Goal: Task Accomplishment & Management: Manage account settings

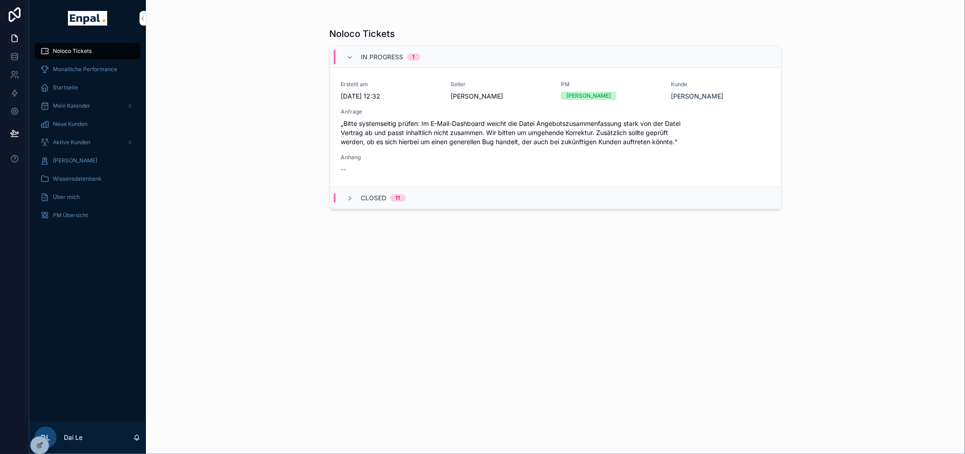
click at [0, 0] on icon at bounding box center [0, 0] width 0 height 0
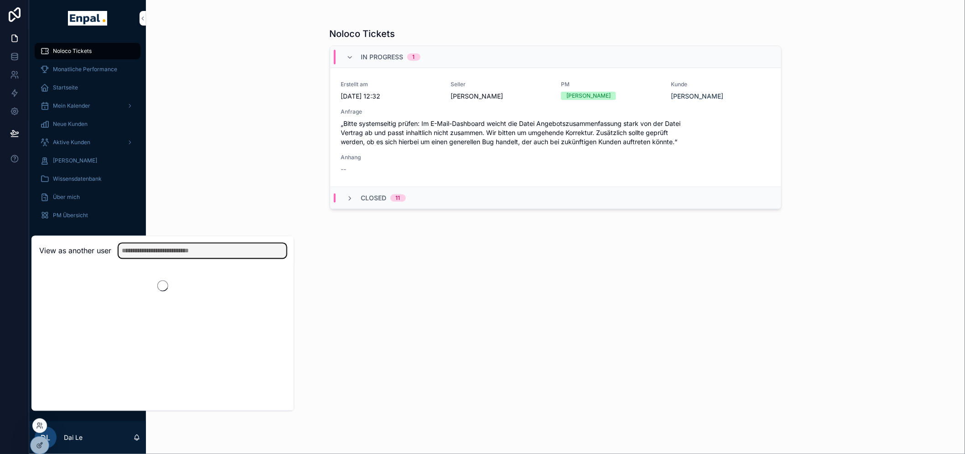
click at [171, 257] on input "text" at bounding box center [203, 250] width 168 height 15
type input "****"
click at [0, 0] on button "Select" at bounding box center [0, 0] width 0 height 0
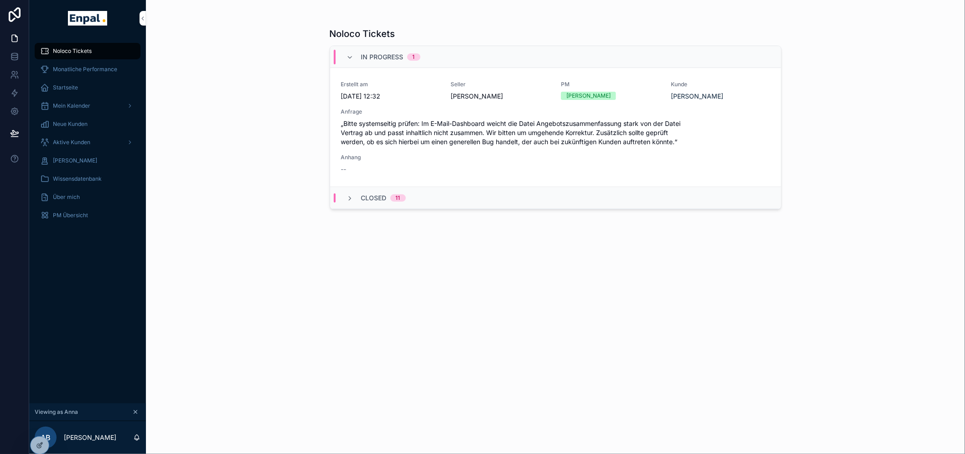
drag, startPoint x: 99, startPoint y: 284, endPoint x: 93, endPoint y: 272, distance: 13.1
click at [98, 281] on div "Noloco Tickets Monatliche Performance Startseite Mein Kalender Neue Kunden Akti…" at bounding box center [87, 219] width 117 height 367
click at [78, 215] on span "PM Übersicht" at bounding box center [70, 215] width 35 height 7
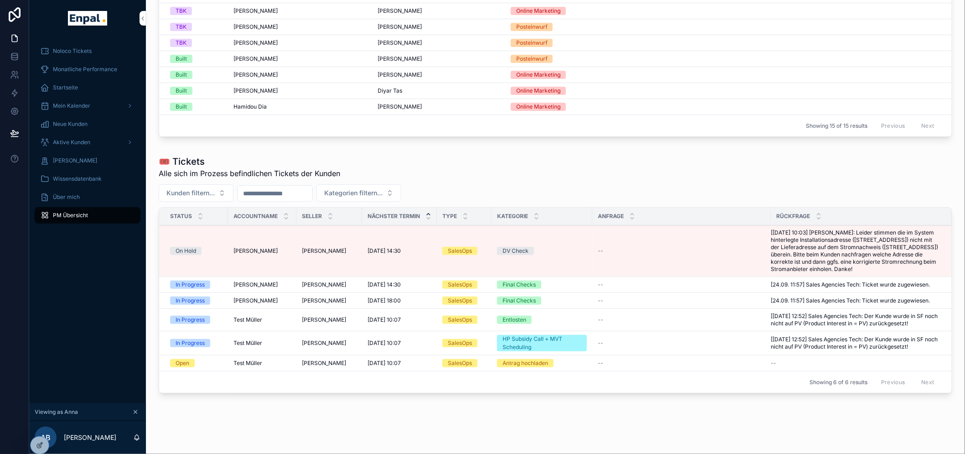
scroll to position [487, 0]
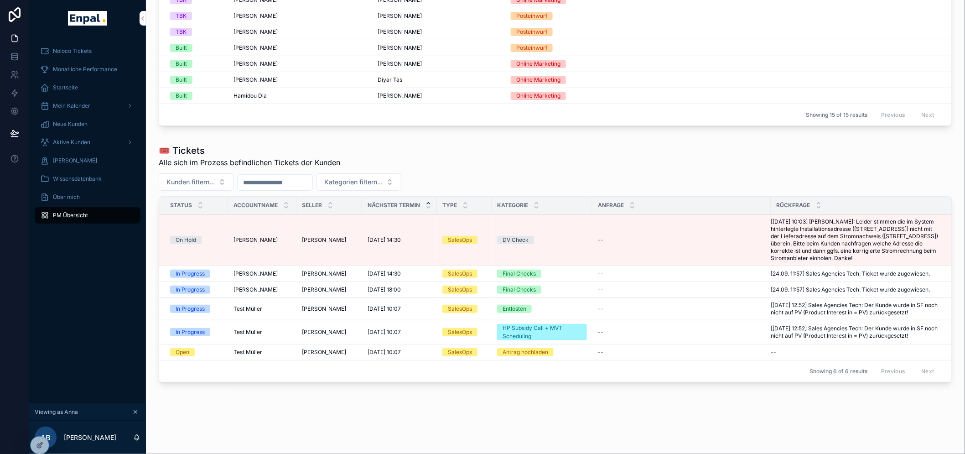
click at [637, 242] on div "--" at bounding box center [682, 239] width 168 height 7
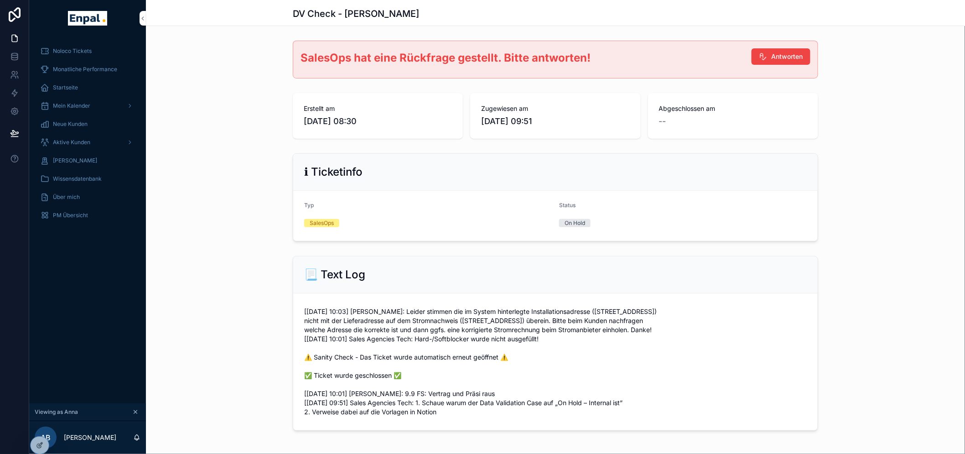
scroll to position [31, 0]
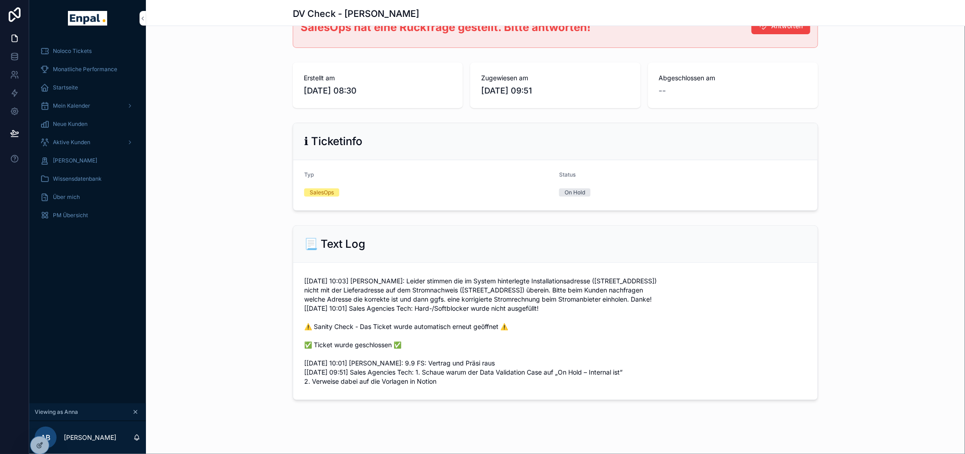
click at [38, 443] on icon at bounding box center [39, 444] width 7 height 7
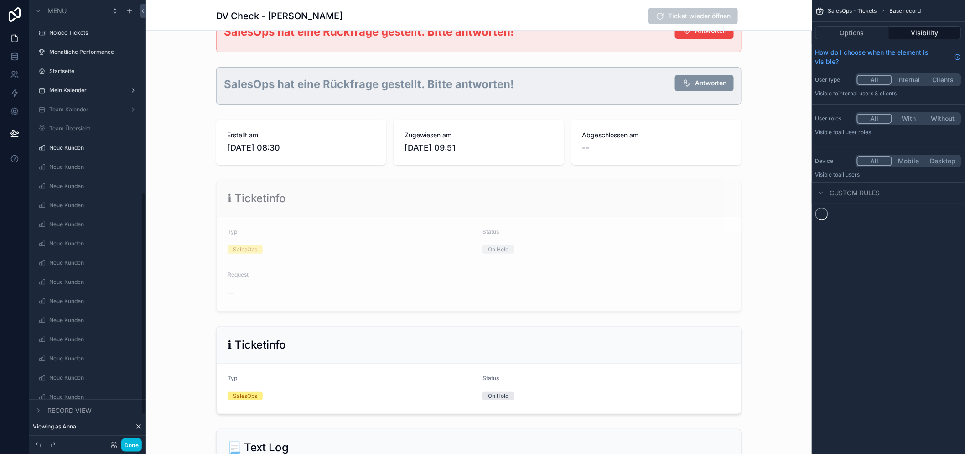
scroll to position [390, 0]
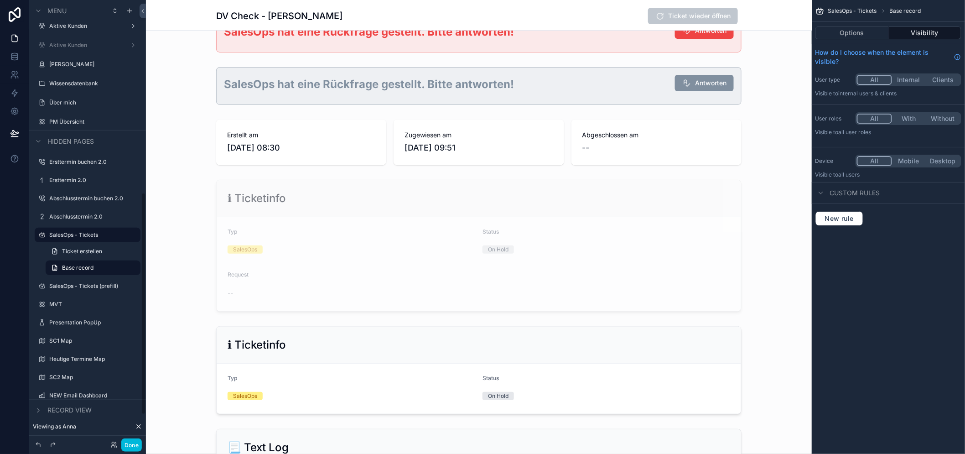
click at [132, 445] on button "Done" at bounding box center [131, 444] width 21 height 13
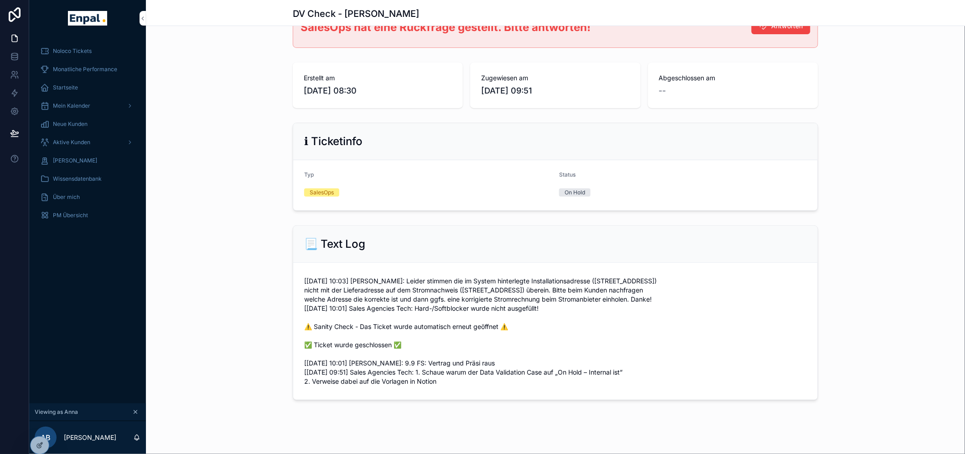
scroll to position [0, 0]
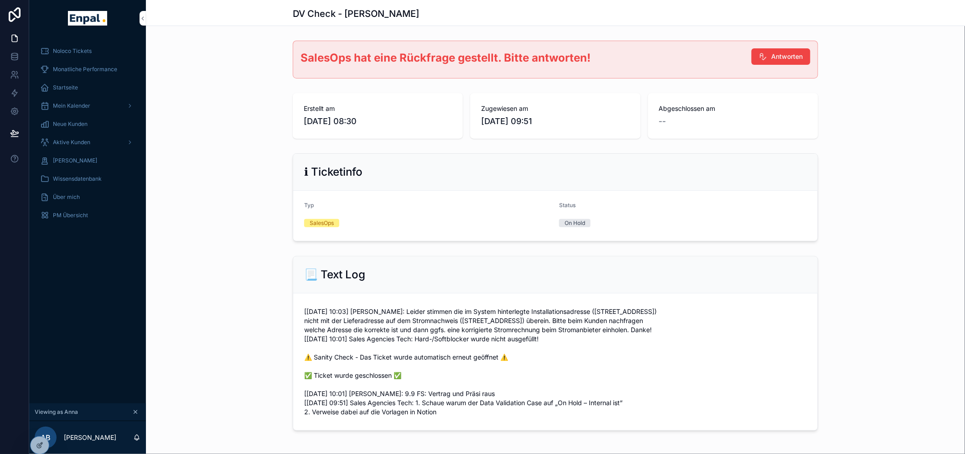
click at [38, 442] on icon at bounding box center [39, 444] width 7 height 7
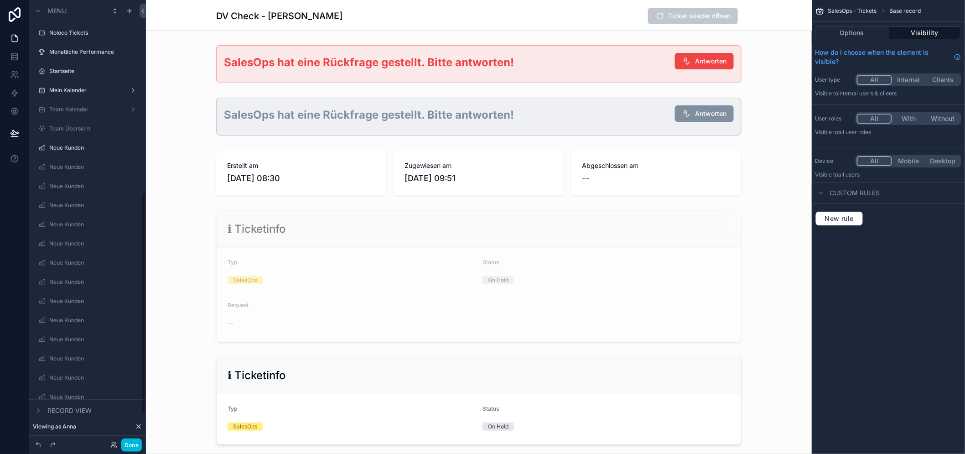
scroll to position [390, 0]
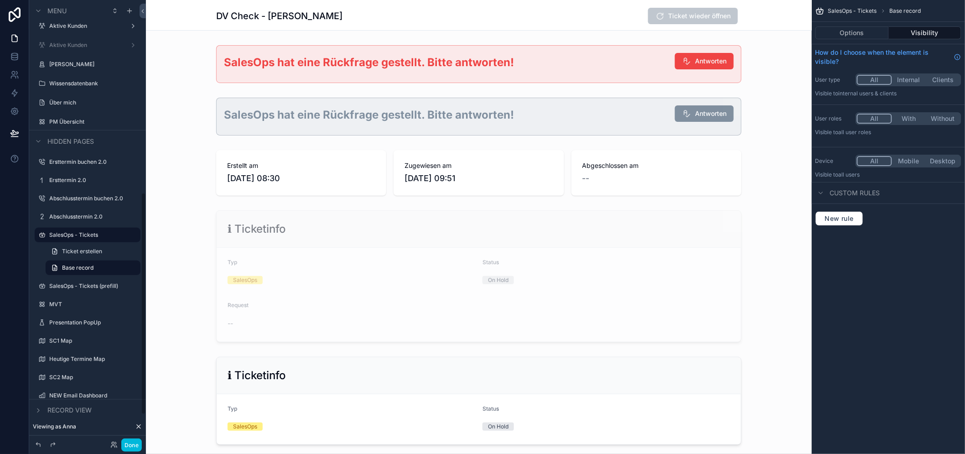
drag, startPoint x: 258, startPoint y: 114, endPoint x: 329, endPoint y: 114, distance: 70.7
click at [329, 114] on div "scrollable content" at bounding box center [479, 116] width 666 height 45
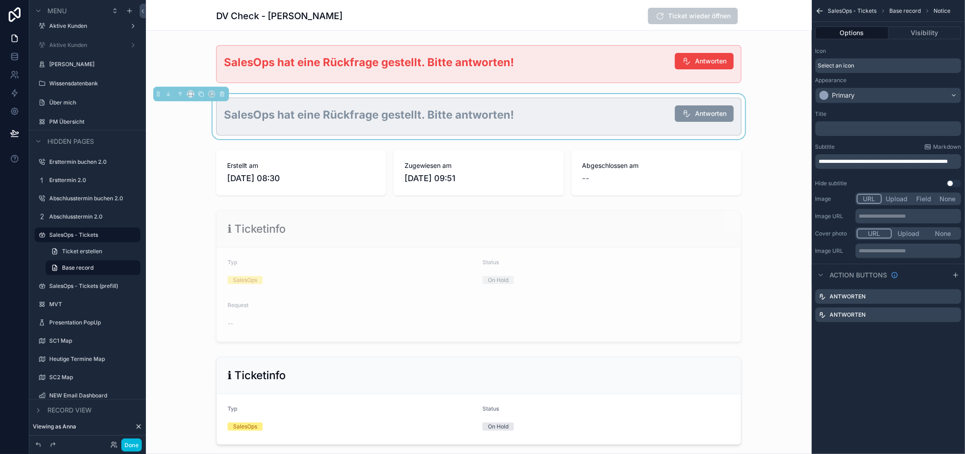
click at [566, 108] on h2 "SalesOps hat eine Rückfrage gestellt. Bitte antworten!" at bounding box center [446, 114] width 444 height 15
click at [553, 69] on div "scrollable content" at bounding box center [479, 63] width 666 height 45
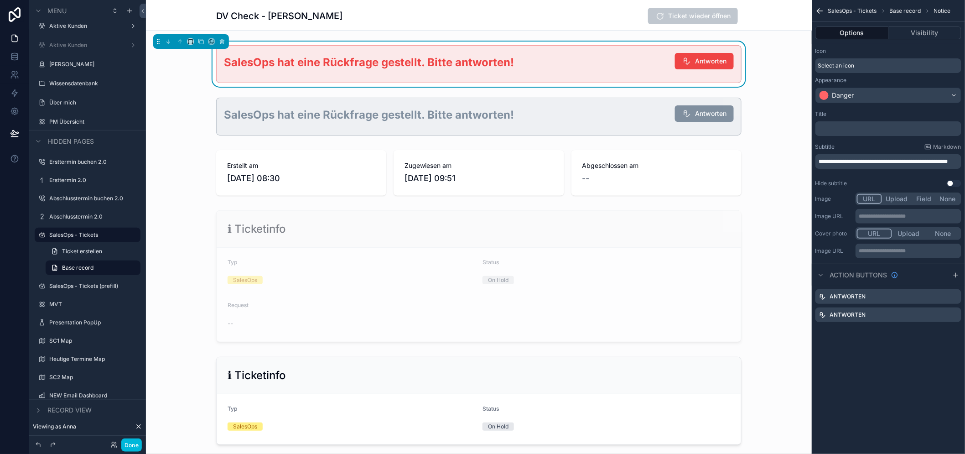
click at [938, 26] on button "Visibility" at bounding box center [925, 32] width 73 height 13
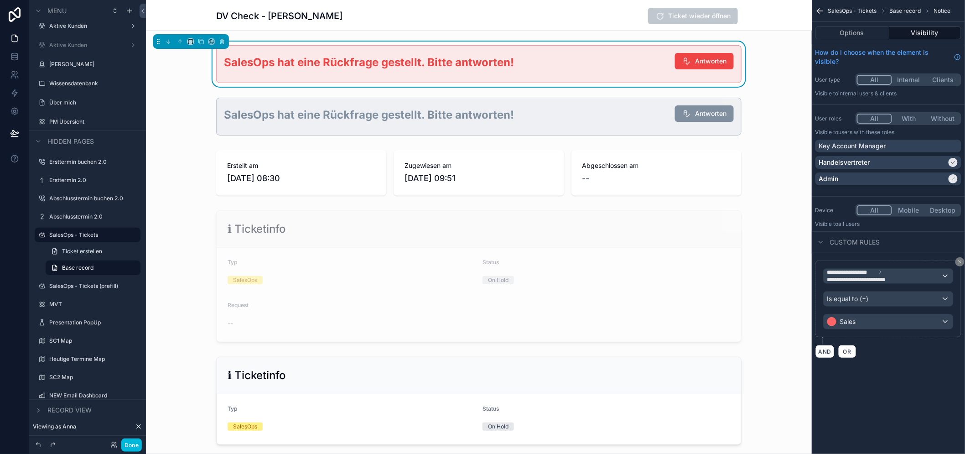
click at [632, 118] on div "scrollable content" at bounding box center [479, 116] width 666 height 45
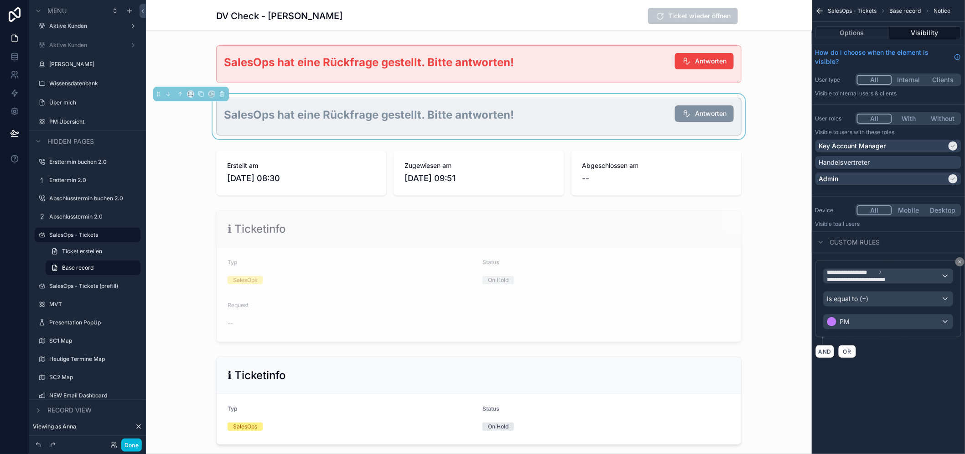
click at [575, 78] on div "scrollable content" at bounding box center [479, 63] width 666 height 45
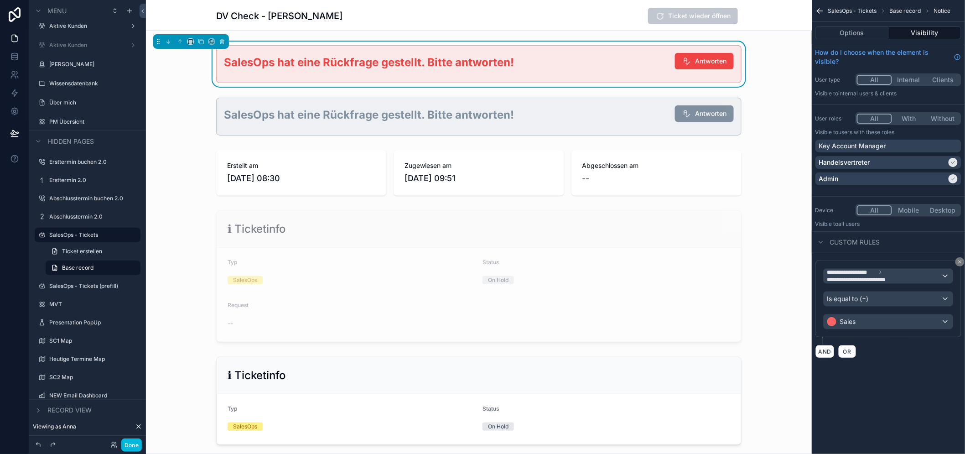
click at [567, 110] on div "scrollable content" at bounding box center [479, 116] width 666 height 45
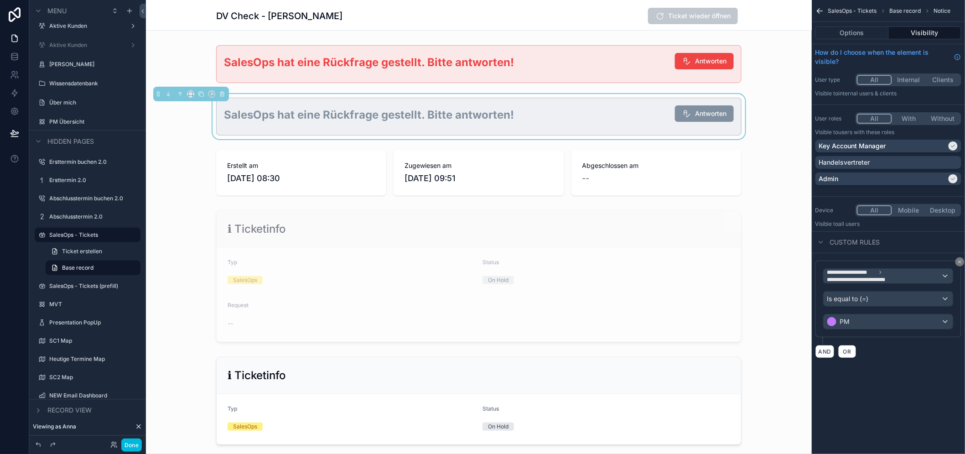
click at [580, 73] on div "scrollable content" at bounding box center [479, 63] width 666 height 45
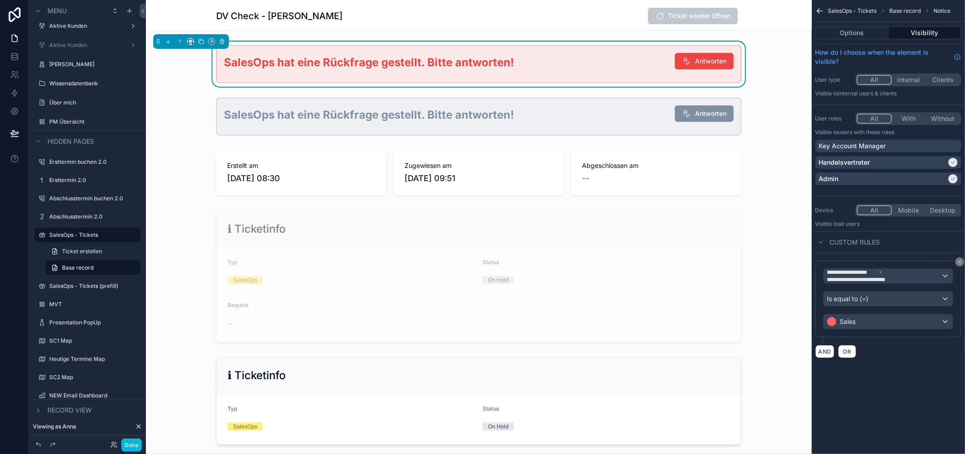
click at [575, 101] on div "scrollable content" at bounding box center [479, 116] width 666 height 45
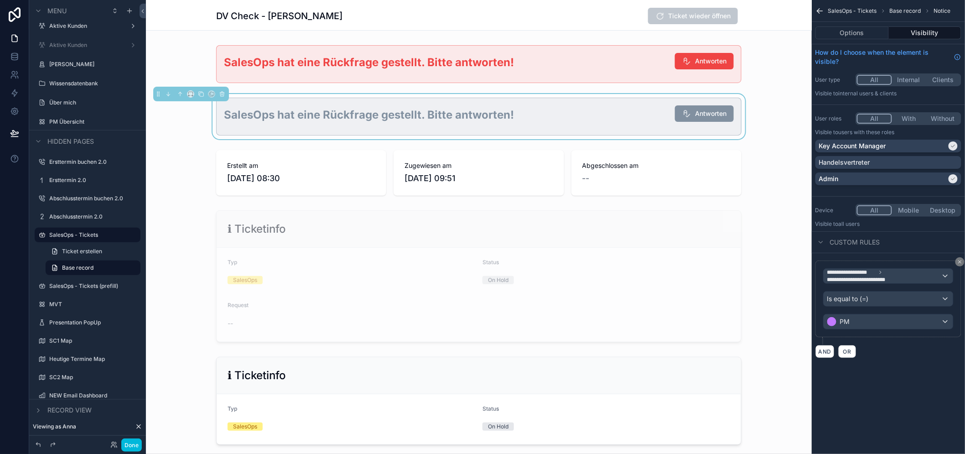
click at [590, 62] on div "scrollable content" at bounding box center [479, 63] width 666 height 45
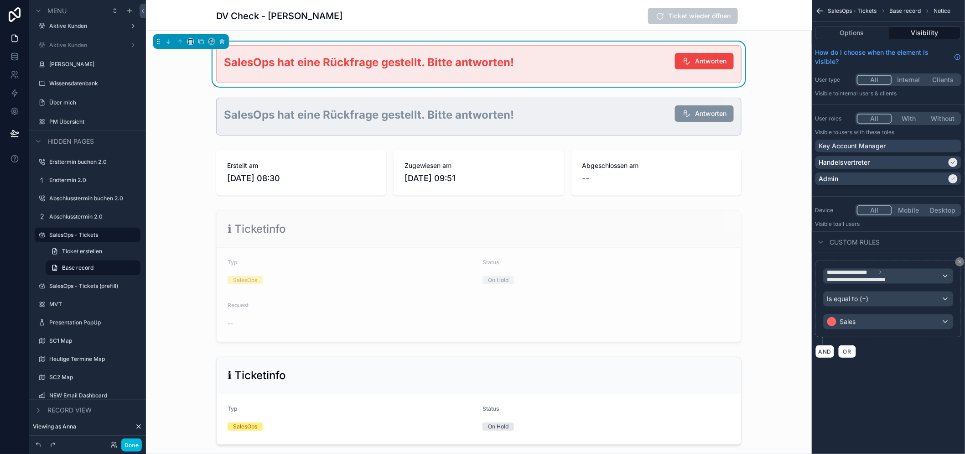
click at [571, 103] on div "scrollable content" at bounding box center [479, 116] width 666 height 45
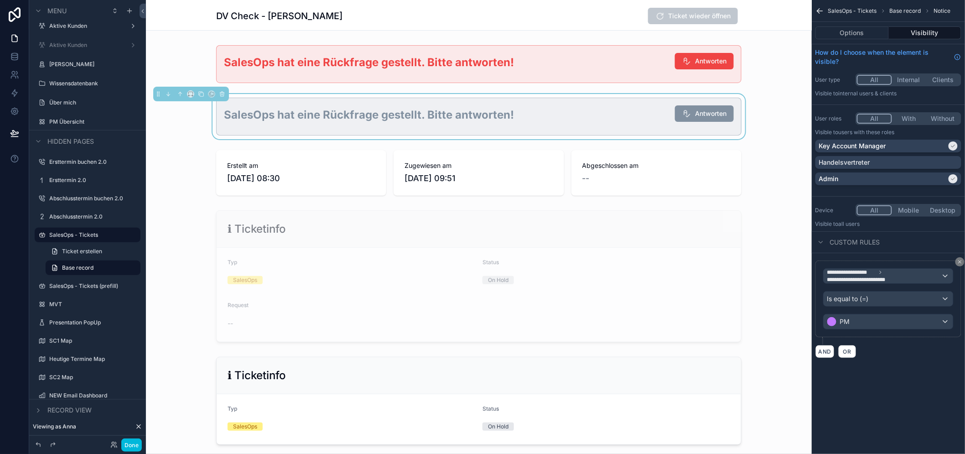
click at [549, 76] on div "scrollable content" at bounding box center [479, 63] width 666 height 45
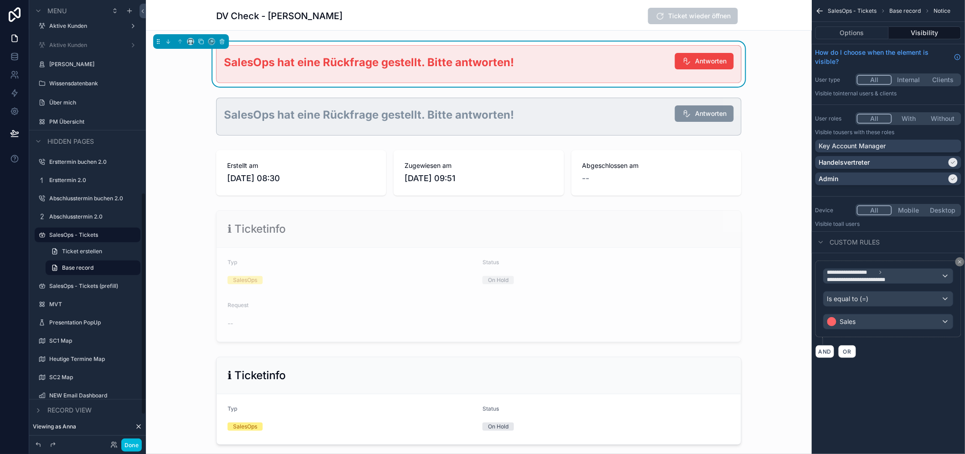
click at [450, 118] on div "scrollable content" at bounding box center [479, 116] width 666 height 45
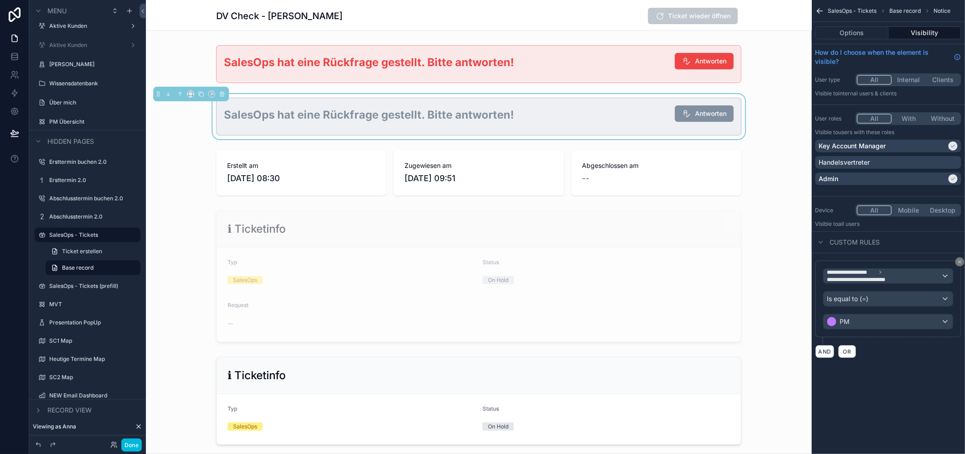
click at [492, 71] on div "scrollable content" at bounding box center [479, 63] width 666 height 45
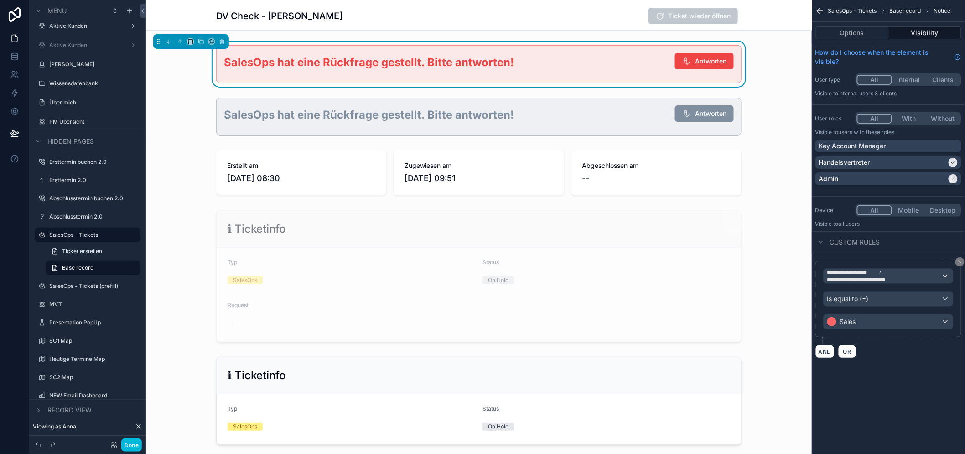
click at [137, 426] on icon at bounding box center [138, 426] width 7 height 7
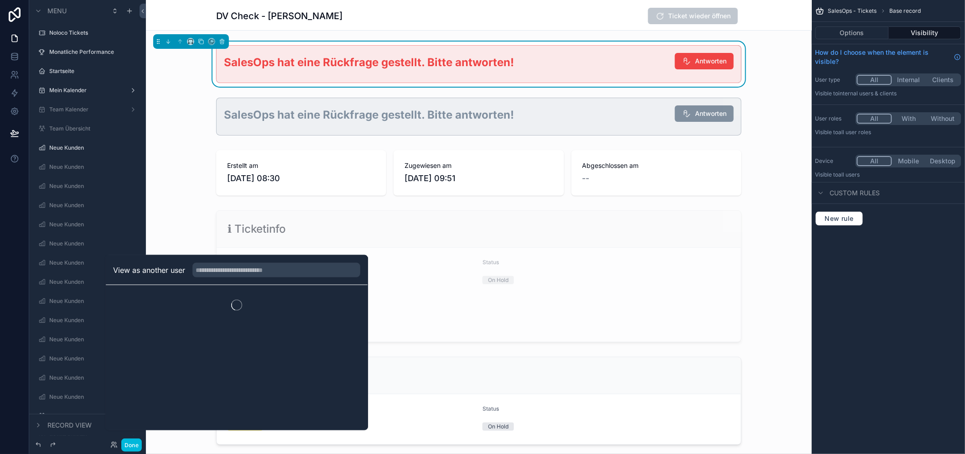
scroll to position [390, 0]
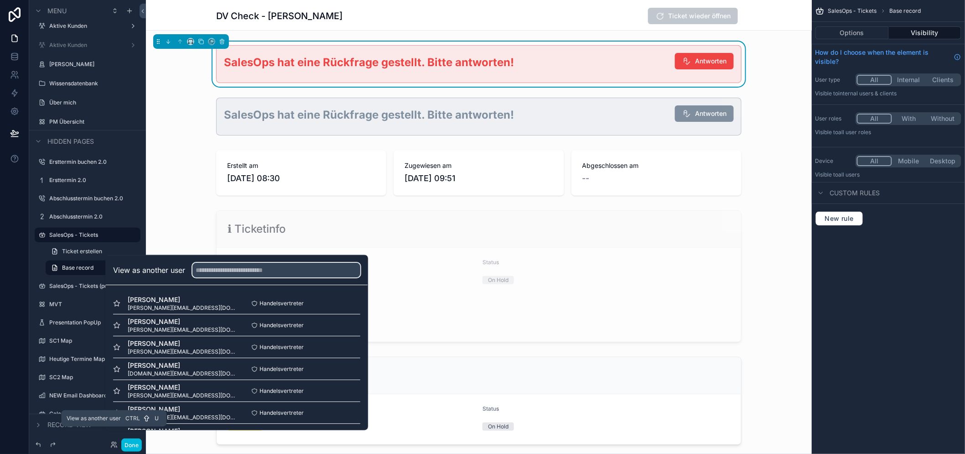
click at [240, 277] on input "text" at bounding box center [276, 270] width 168 height 15
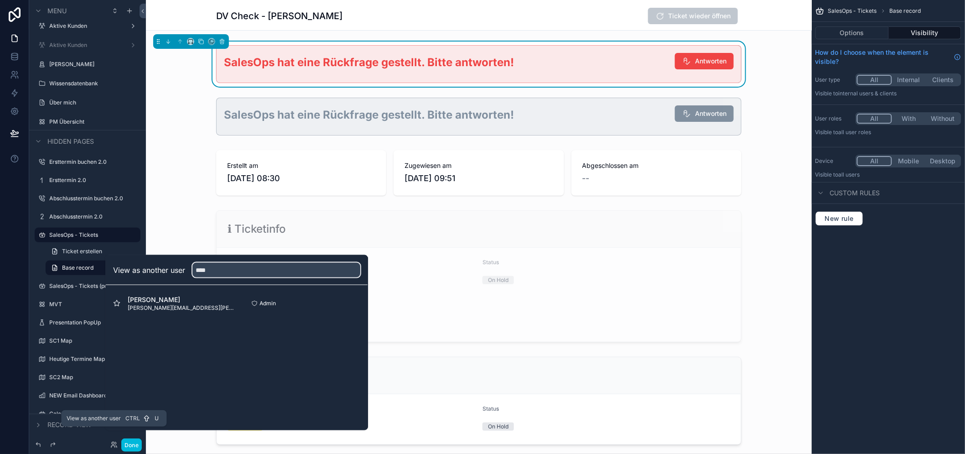
type input "****"
click at [0, 0] on button "Select" at bounding box center [0, 0] width 0 height 0
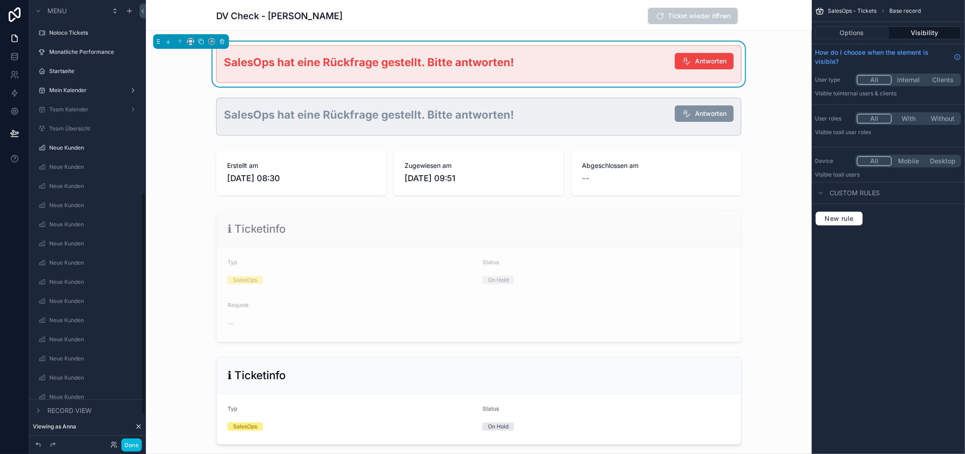
scroll to position [390, 0]
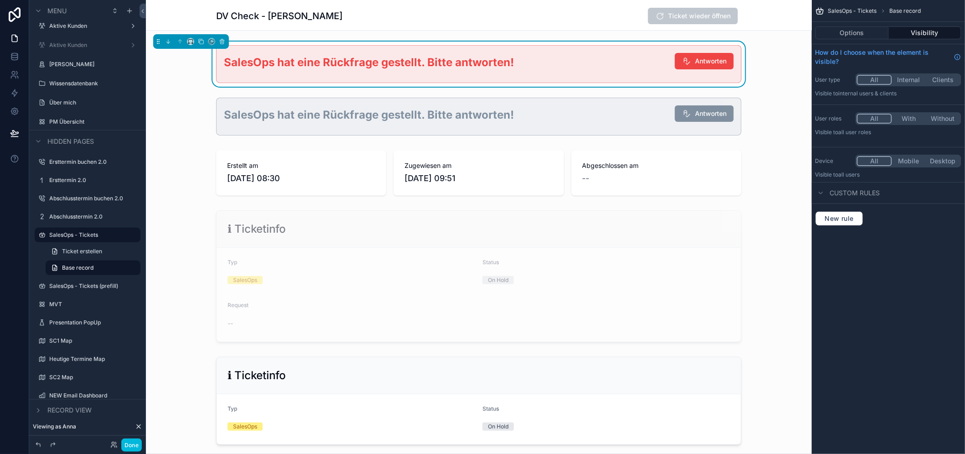
click at [136, 446] on button "Done" at bounding box center [131, 444] width 21 height 13
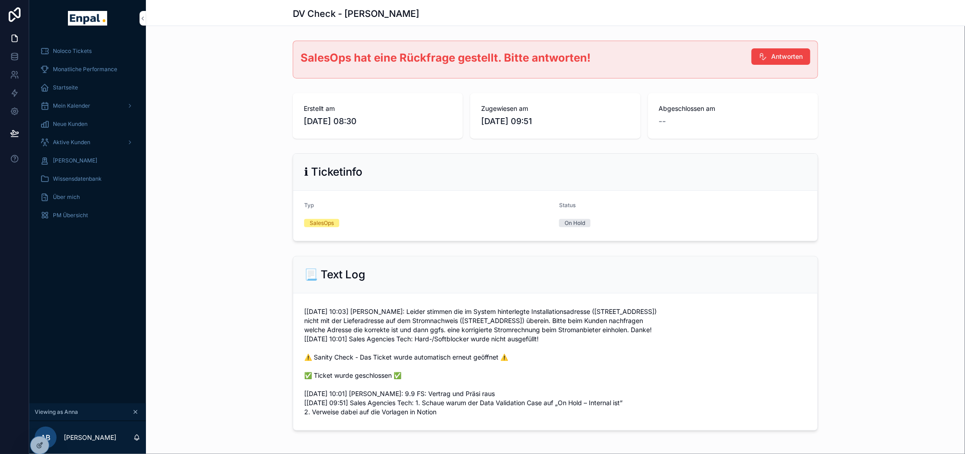
click at [279, 254] on div "📃 Text Log [09.09. 10:03] Felix Süßkind: Leider stimmen die im System hinterleg…" at bounding box center [555, 343] width 819 height 182
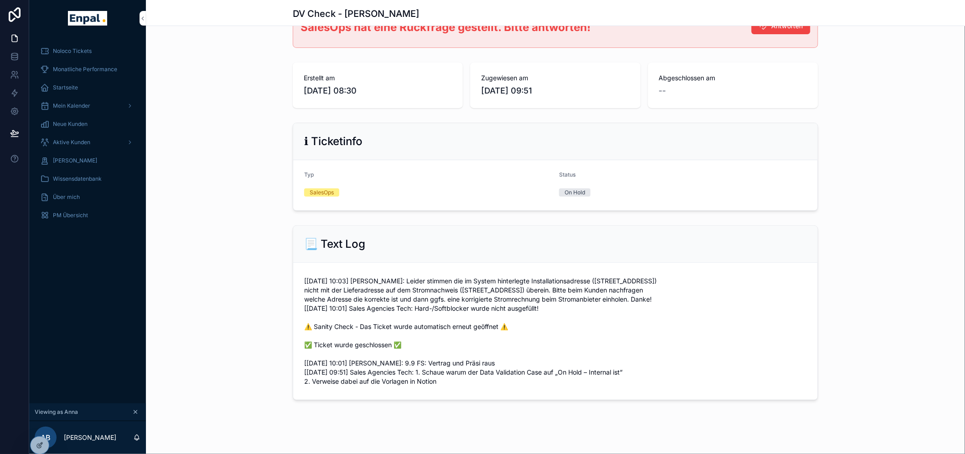
scroll to position [0, 0]
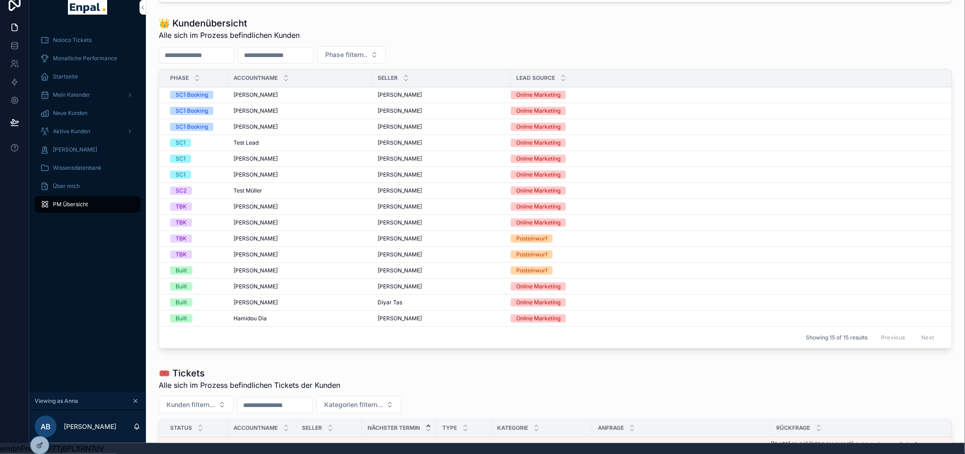
scroll to position [487, 0]
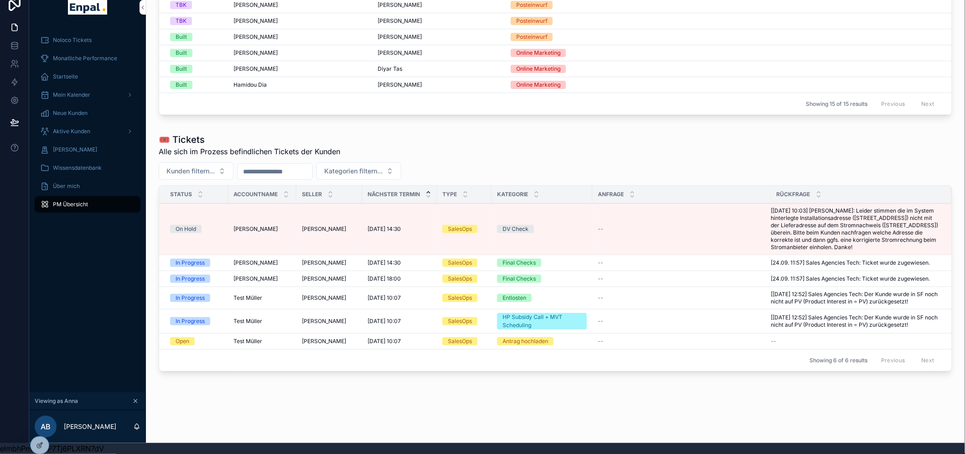
click at [135, 399] on icon "scrollable content" at bounding box center [135, 401] width 6 height 6
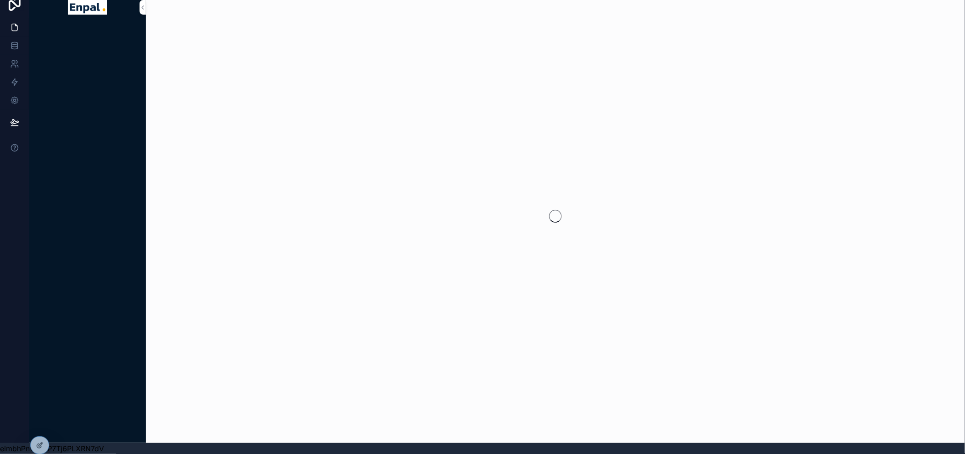
scroll to position [19, 0]
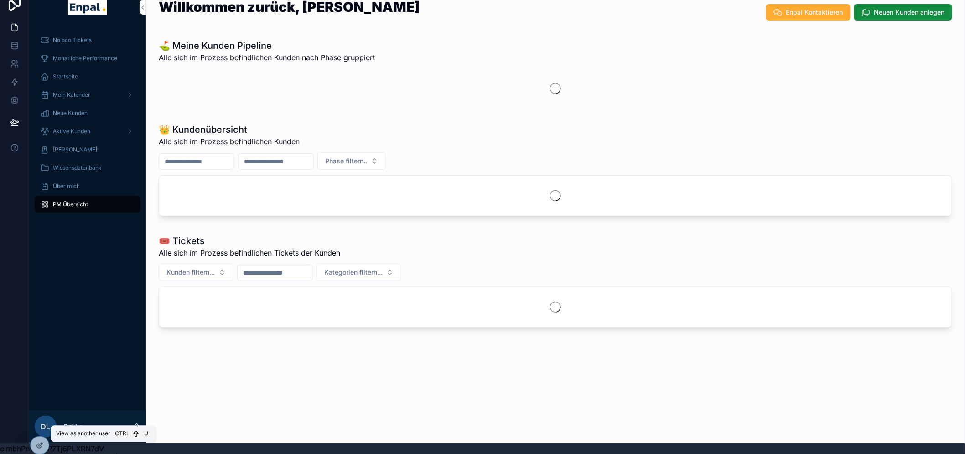
click at [0, 0] on icon at bounding box center [0, 0] width 0 height 0
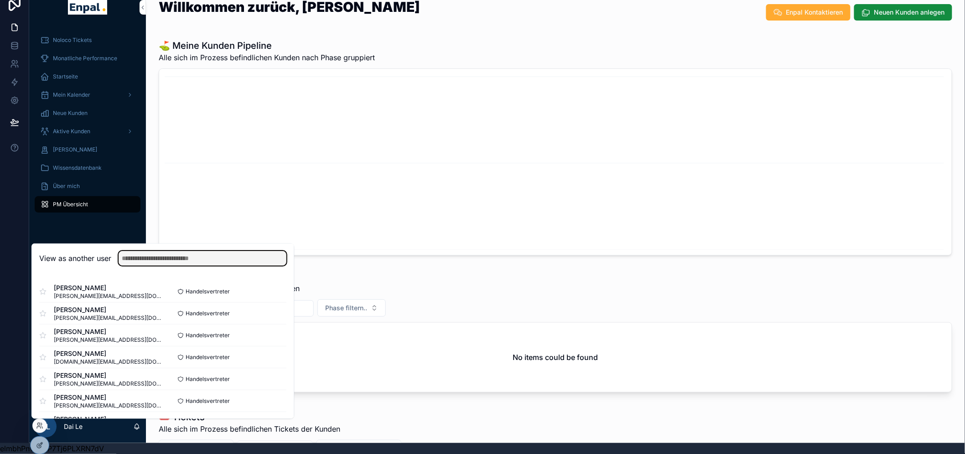
click at [173, 262] on input "text" at bounding box center [203, 258] width 168 height 15
click at [201, 262] on input "****" at bounding box center [203, 258] width 168 height 15
type input "****"
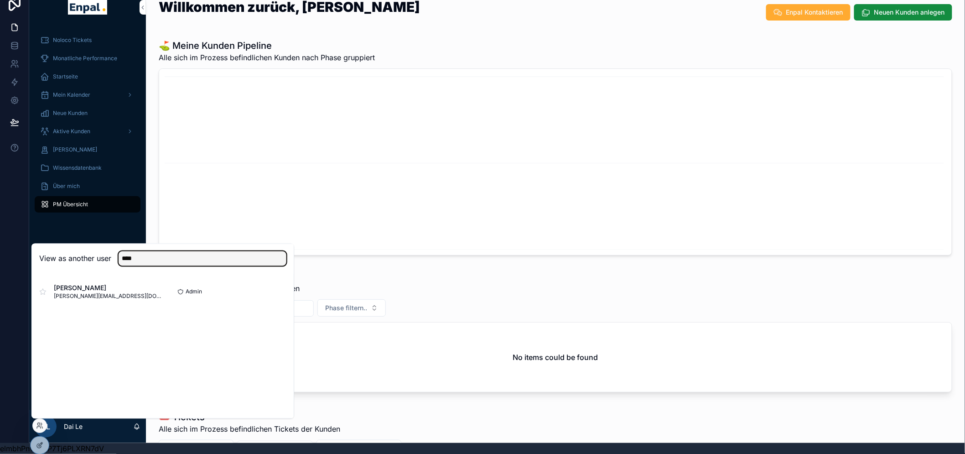
click at [224, 260] on input "****" at bounding box center [203, 258] width 168 height 15
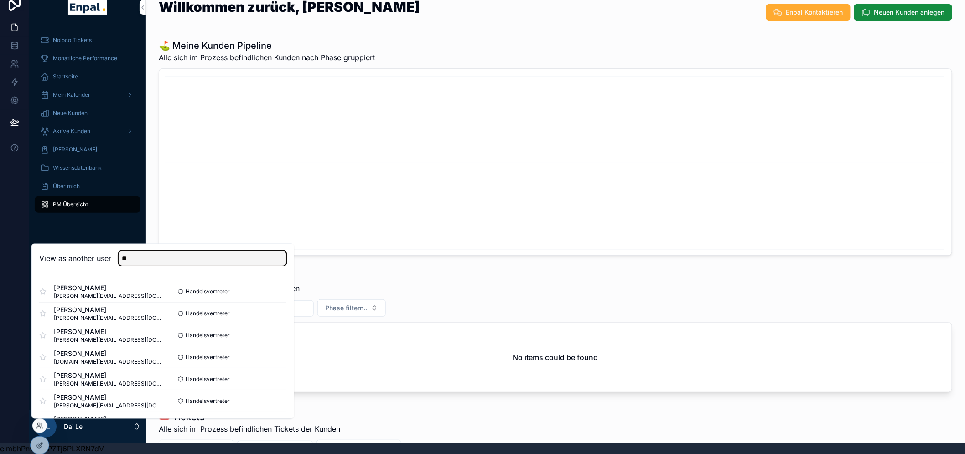
type input "*"
type input "*****"
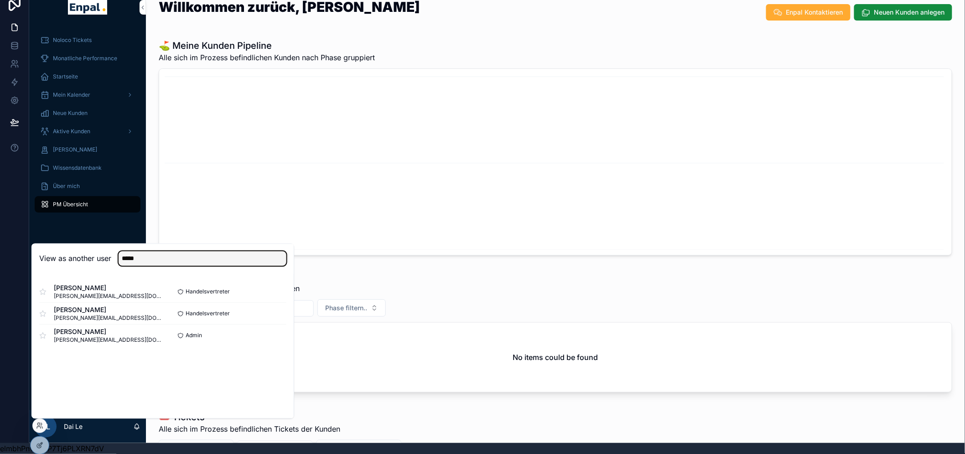
click at [235, 260] on input "*****" at bounding box center [203, 258] width 168 height 15
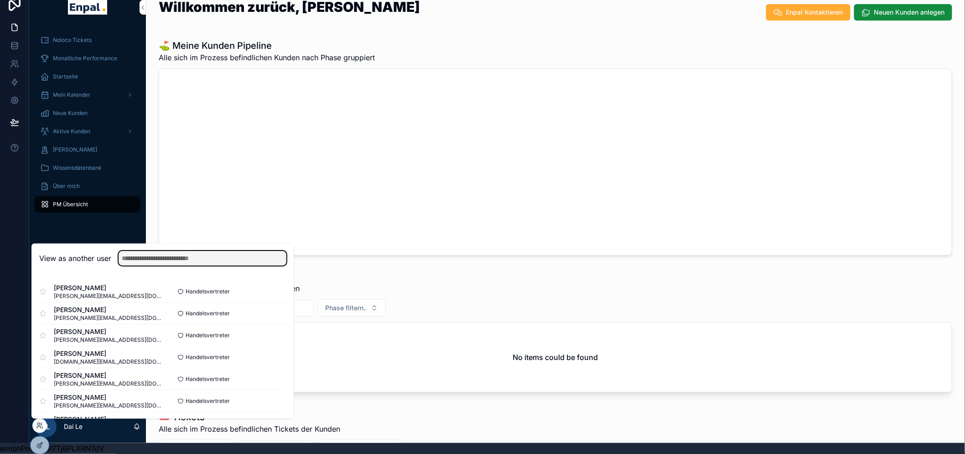
type input "*"
type input "**"
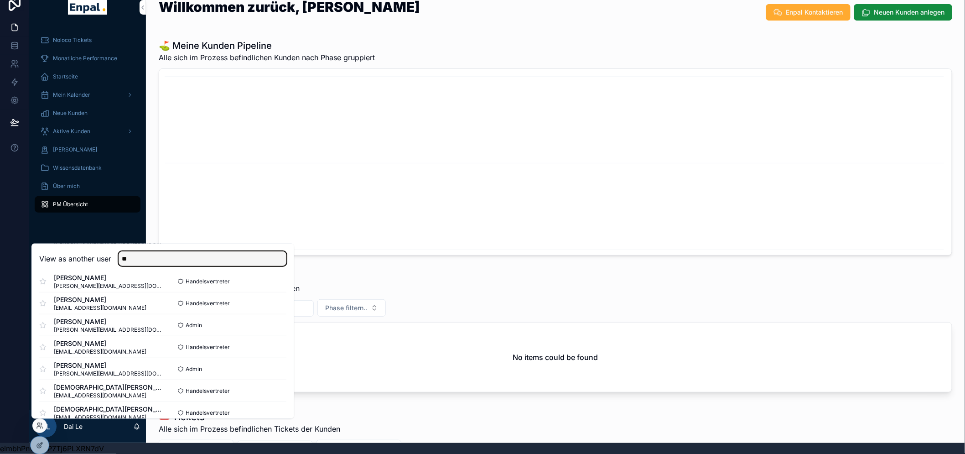
scroll to position [504, 0]
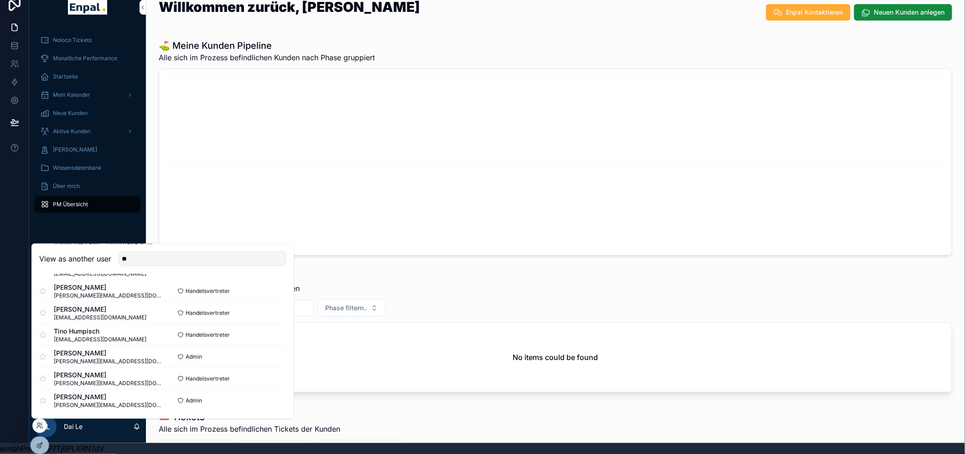
click at [130, 228] on div "Noloco Tickets Monatliche Performance Startseite Mein Kalender Neue Kunden Akti…" at bounding box center [87, 218] width 117 height 384
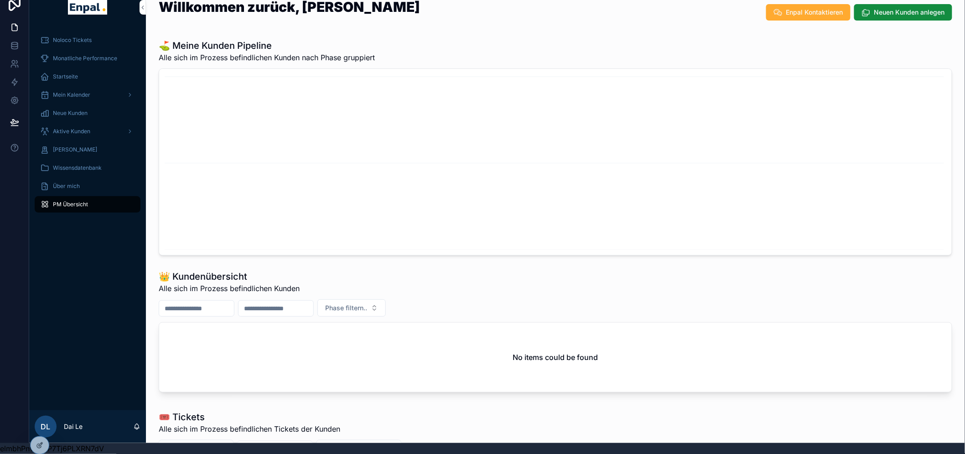
drag, startPoint x: 38, startPoint y: 425, endPoint x: 43, endPoint y: 421, distance: 6.1
click at [0, 0] on icon at bounding box center [0, 0] width 0 height 0
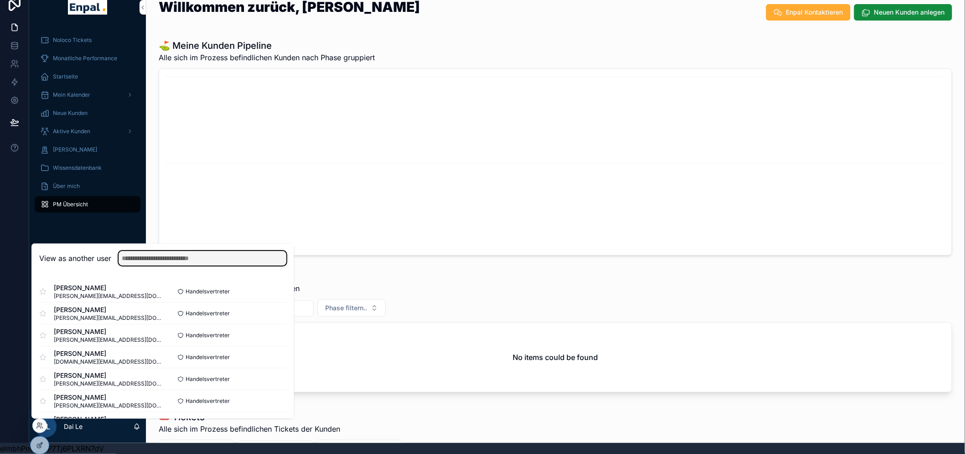
click at [207, 258] on input "text" at bounding box center [203, 258] width 168 height 15
type input "******"
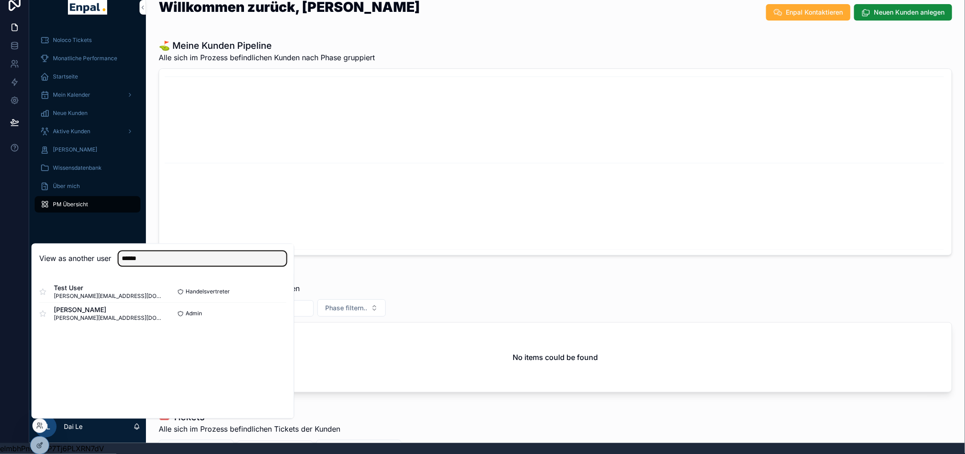
click at [221, 262] on input "******" at bounding box center [203, 258] width 168 height 15
type input "****"
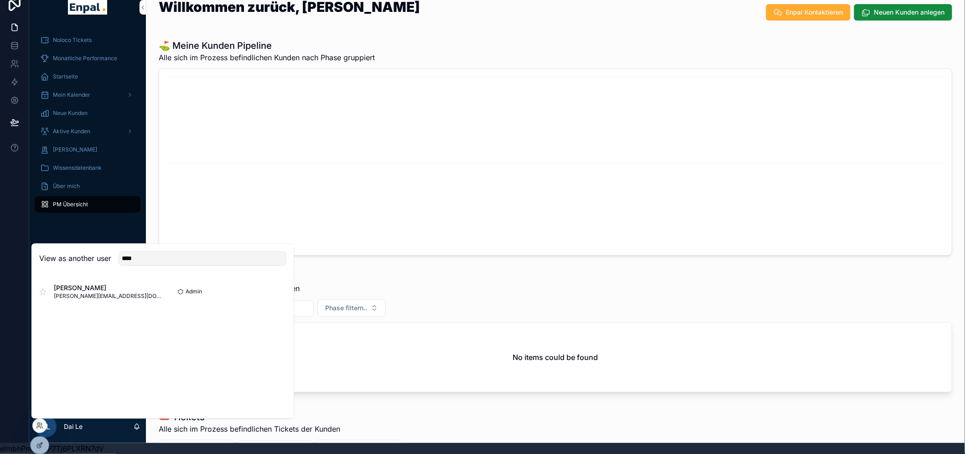
click at [0, 0] on button "Select" at bounding box center [0, 0] width 0 height 0
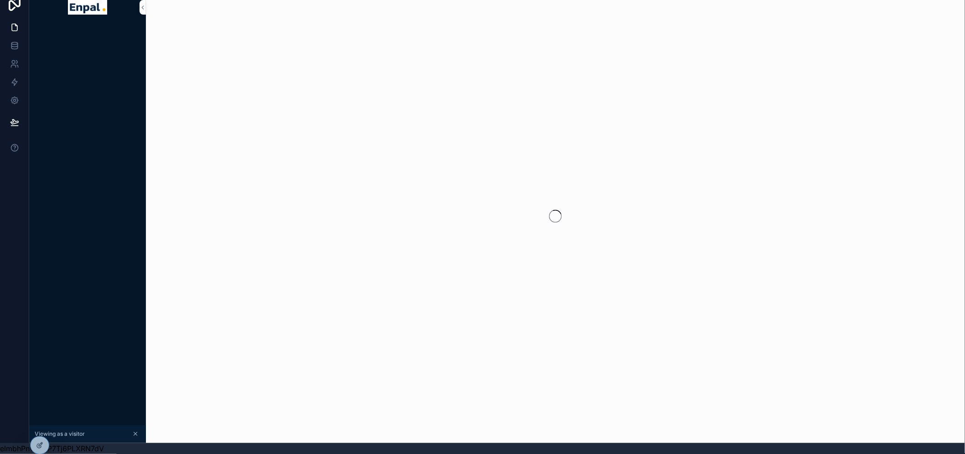
scroll to position [19, 0]
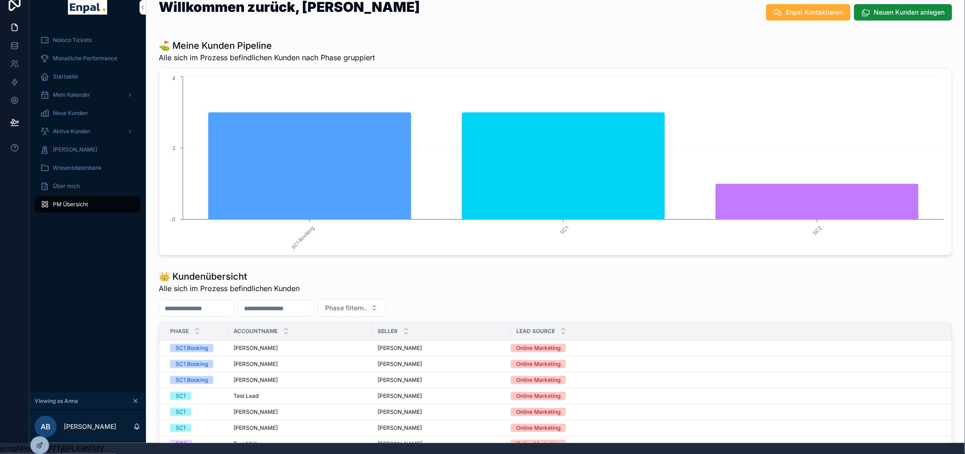
click at [139, 401] on button "scrollable content" at bounding box center [135, 401] width 10 height 10
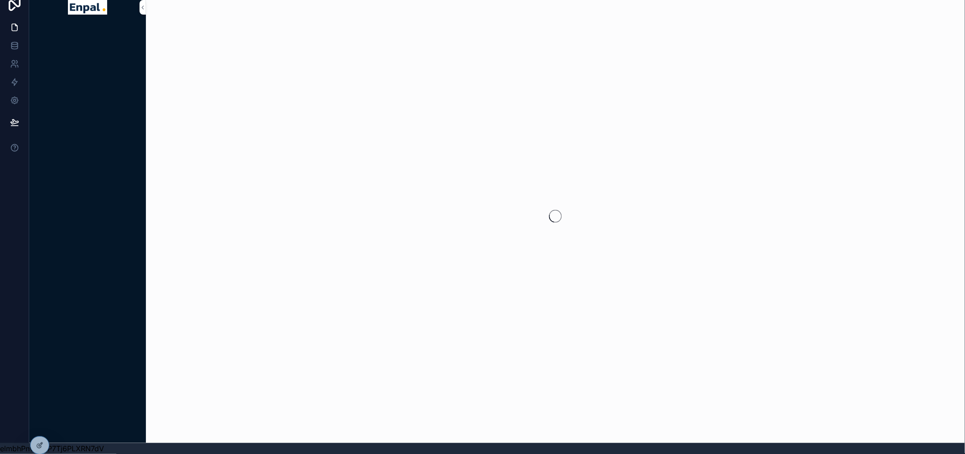
scroll to position [19, 0]
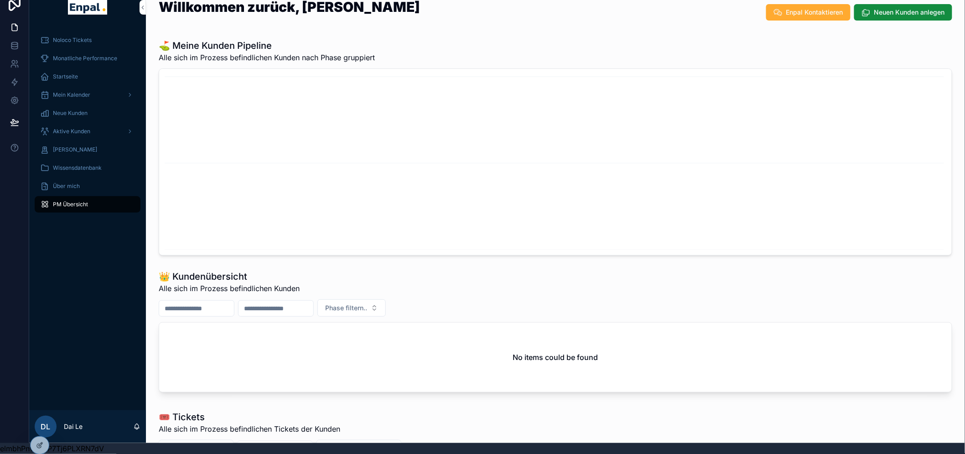
click at [0, 0] on icon at bounding box center [0, 0] width 0 height 0
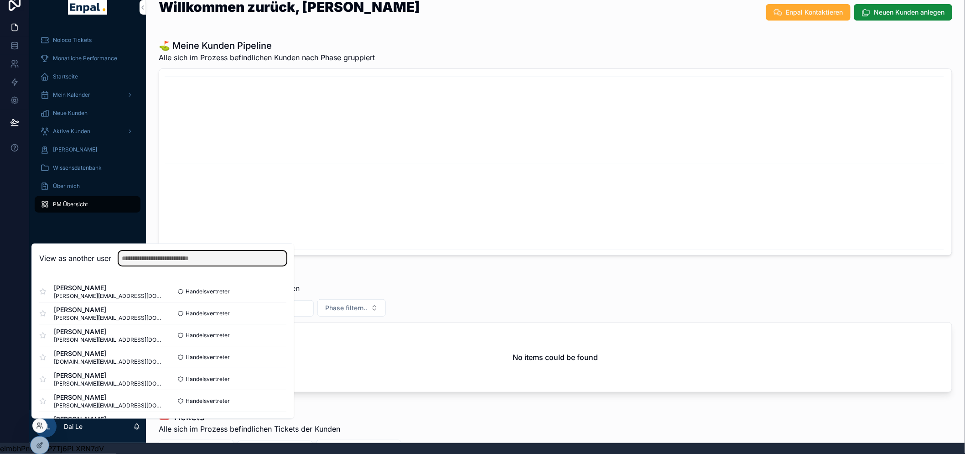
click at [171, 257] on input "text" at bounding box center [203, 258] width 168 height 15
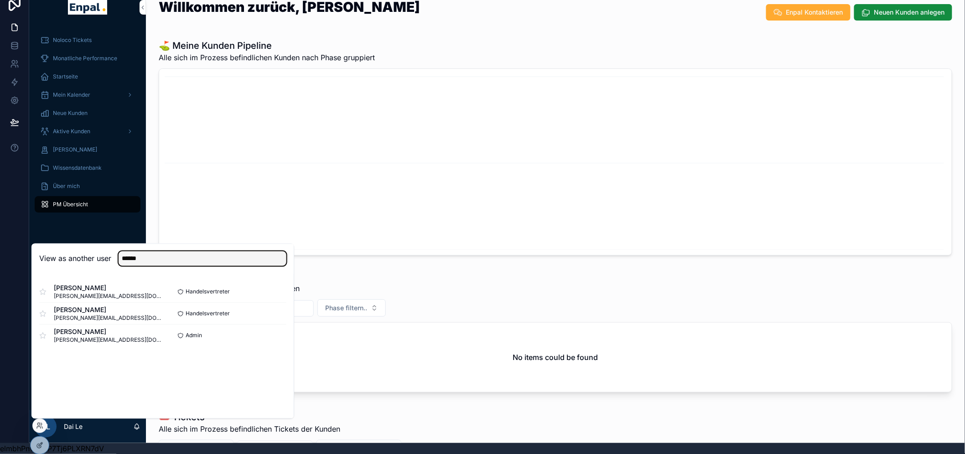
type input "******"
click at [0, 0] on button "Select" at bounding box center [0, 0] width 0 height 0
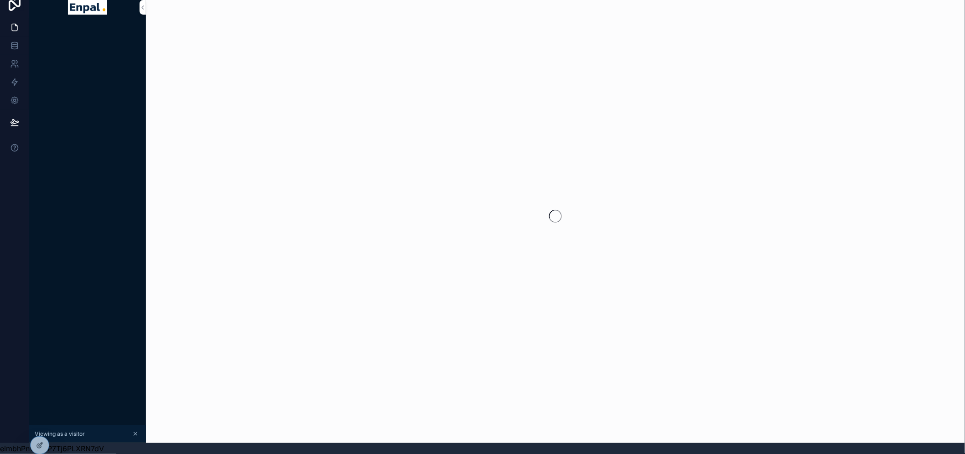
scroll to position [19, 0]
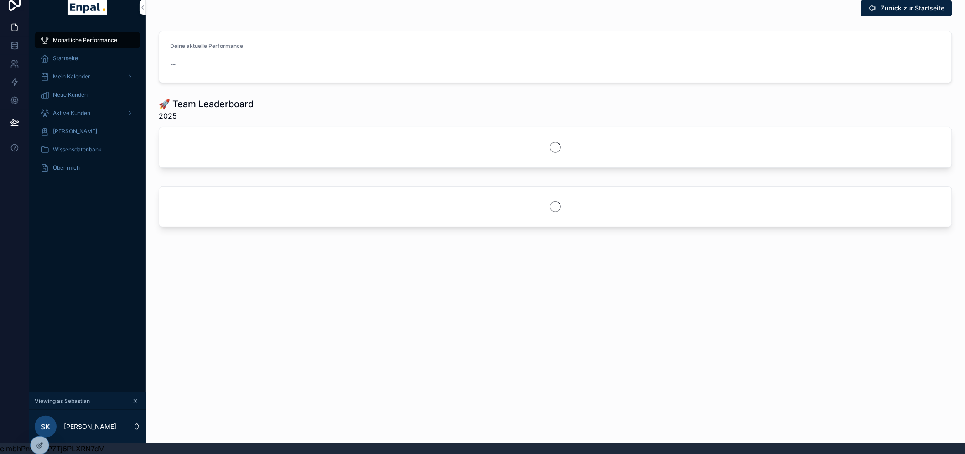
drag, startPoint x: 98, startPoint y: 243, endPoint x: 98, endPoint y: 220, distance: 22.3
click at [98, 236] on div "Monatliche Performance Startseite Mein Kalender Neue Kunden Aktive Kunden Verlo…" at bounding box center [87, 209] width 117 height 367
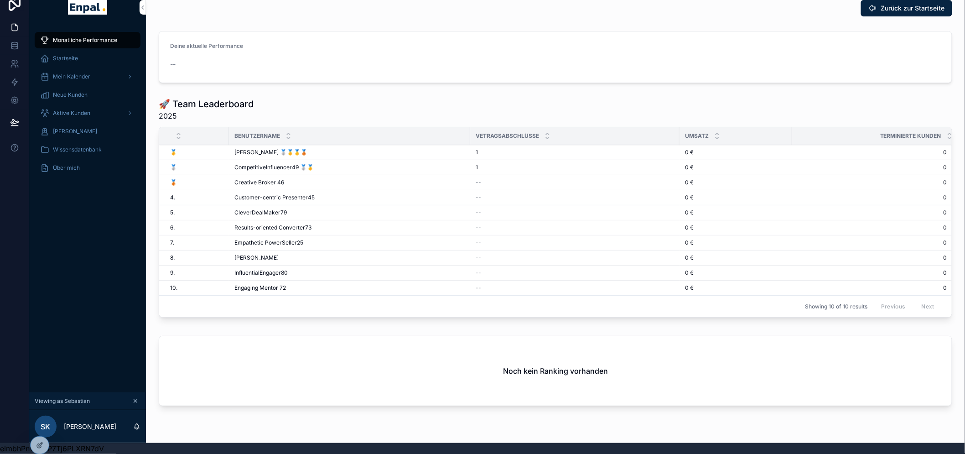
click at [88, 51] on div "Startseite" at bounding box center [87, 58] width 95 height 15
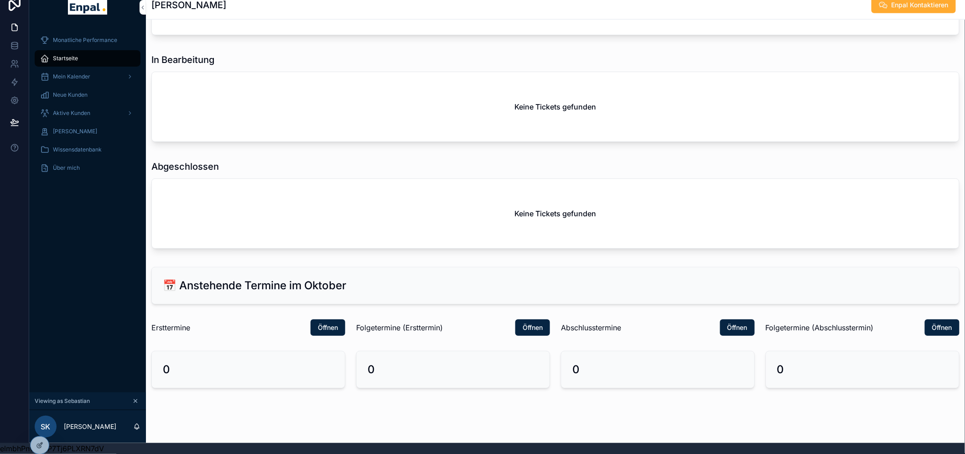
scroll to position [98, 0]
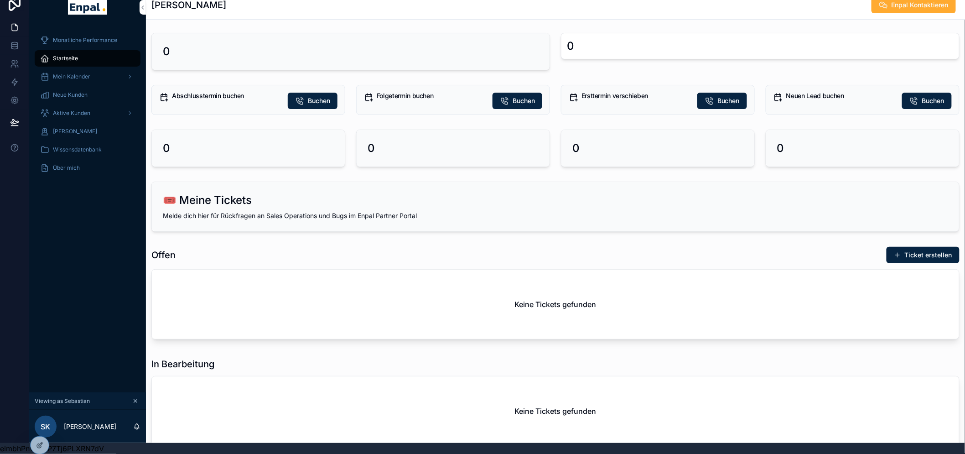
click at [0, 0] on icon at bounding box center [0, 0] width 0 height 0
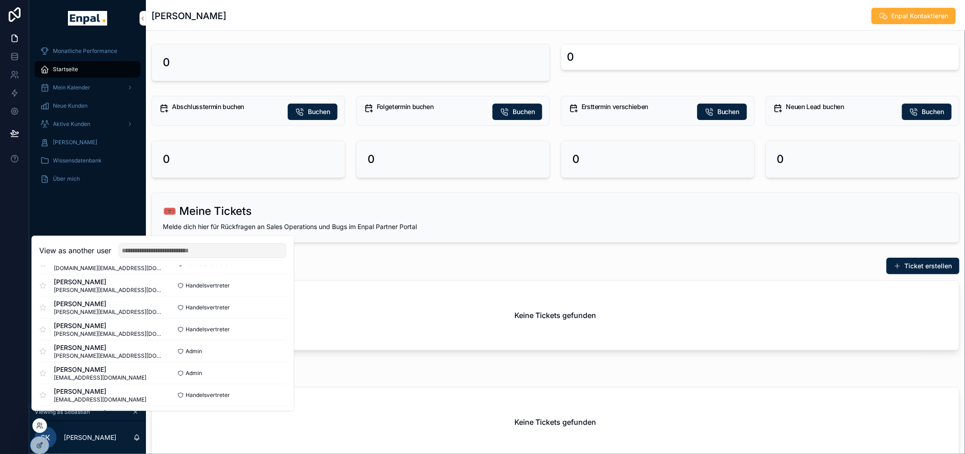
scroll to position [101, 0]
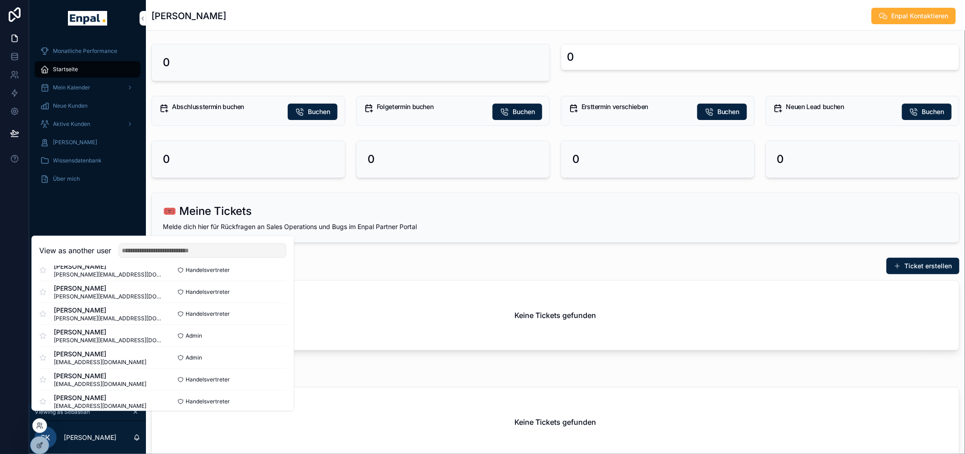
click at [0, 0] on button "Select" at bounding box center [0, 0] width 0 height 0
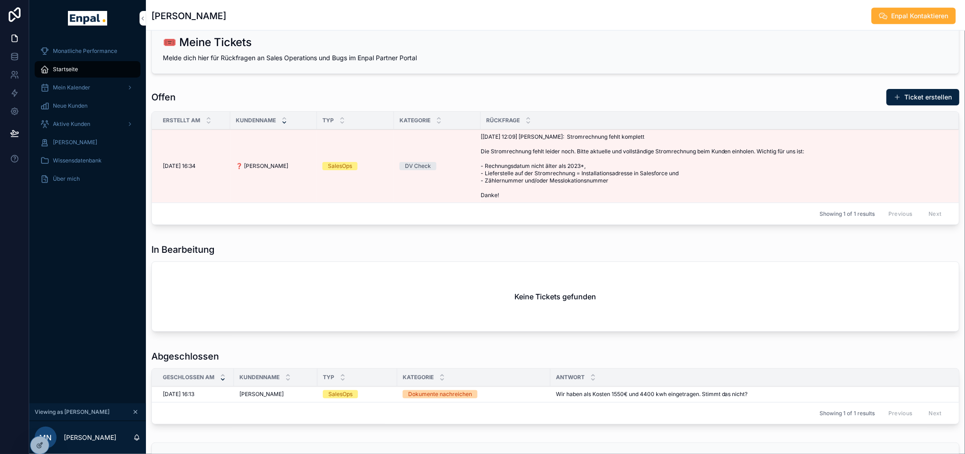
scroll to position [250, 0]
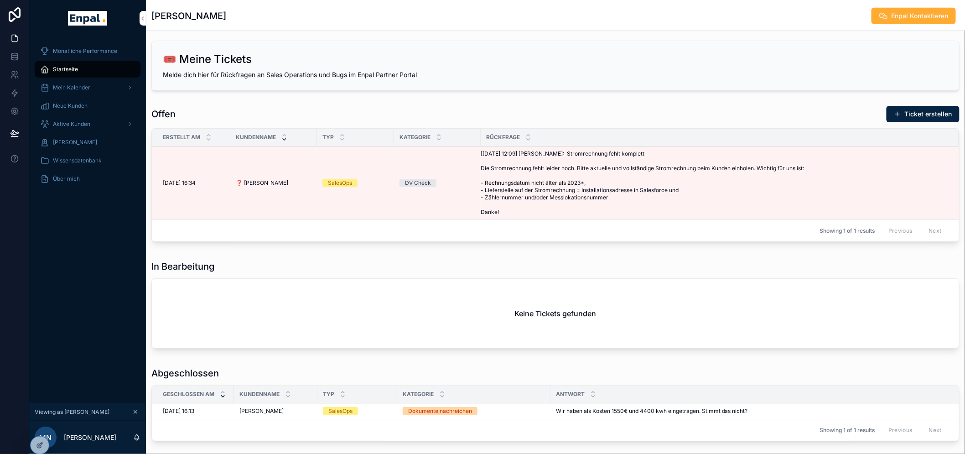
click at [135, 415] on icon "scrollable content" at bounding box center [135, 412] width 6 height 6
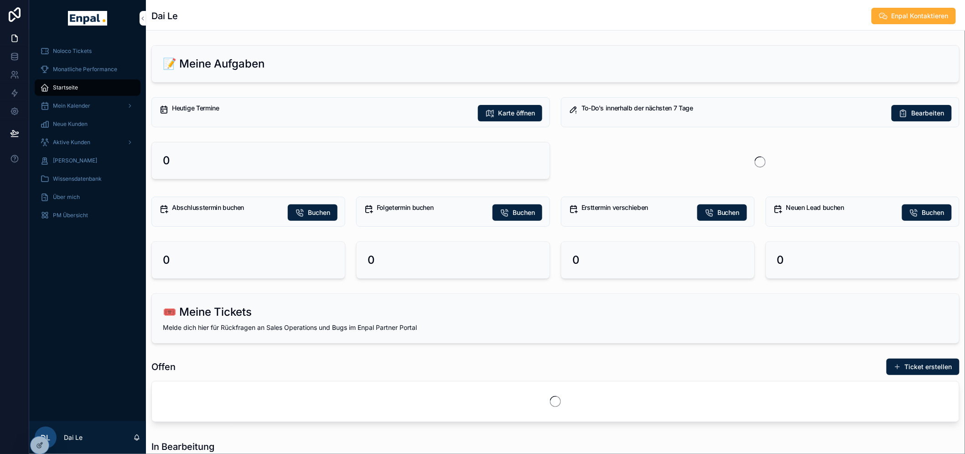
click at [80, 217] on span "PM Übersicht" at bounding box center [70, 215] width 35 height 7
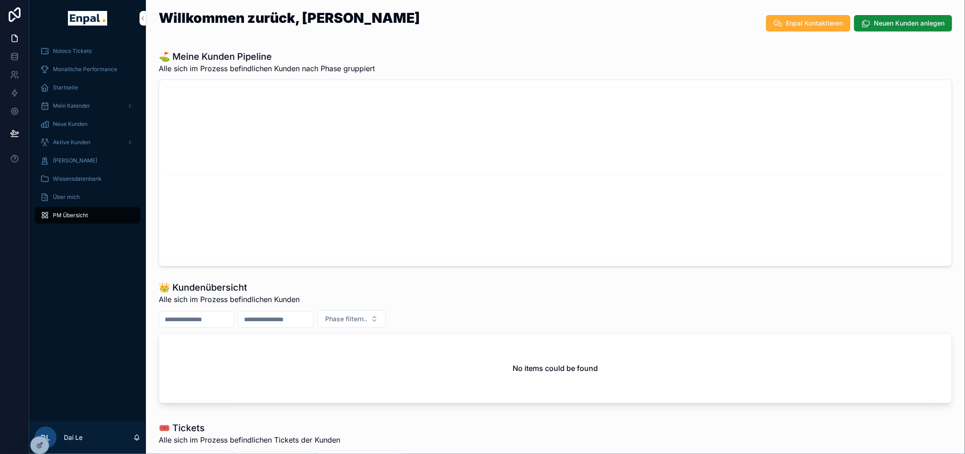
click at [104, 51] on div "Noloco Tickets" at bounding box center [87, 51] width 95 height 15
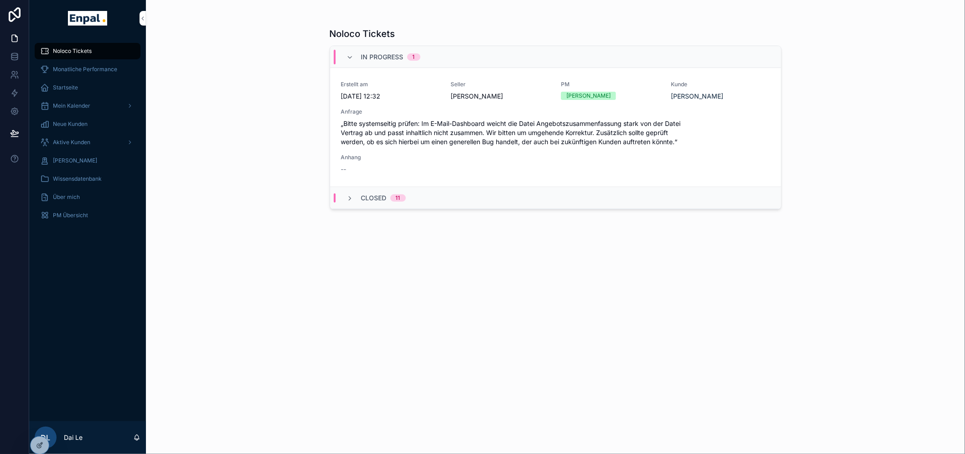
click at [70, 265] on div "Noloco Tickets Monatliche Performance Startseite Mein Kalender Neue Kunden Akti…" at bounding box center [87, 228] width 117 height 384
click at [19, 69] on link at bounding box center [14, 75] width 29 height 18
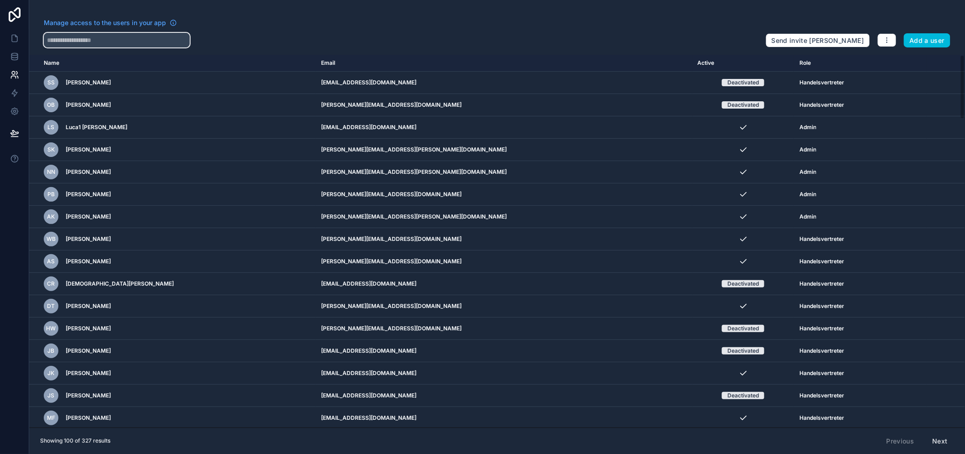
click at [74, 44] on input "text" at bounding box center [117, 40] width 146 height 15
type input "*"
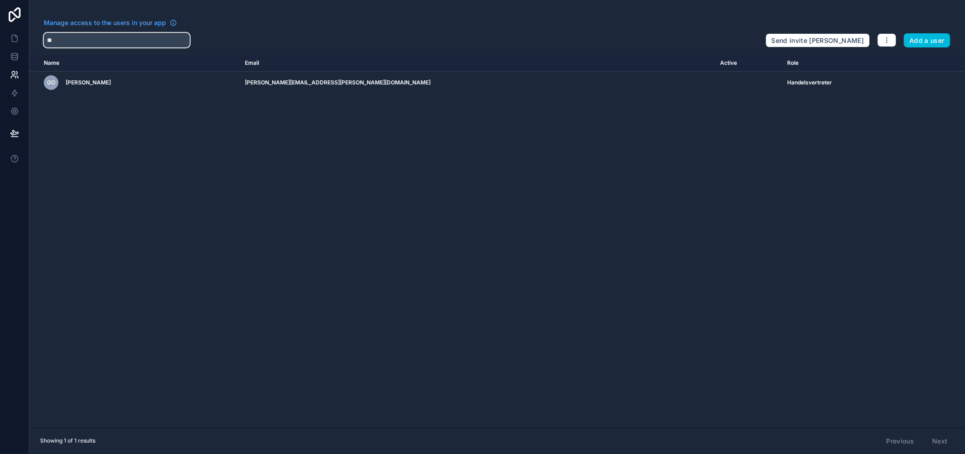
type input "*"
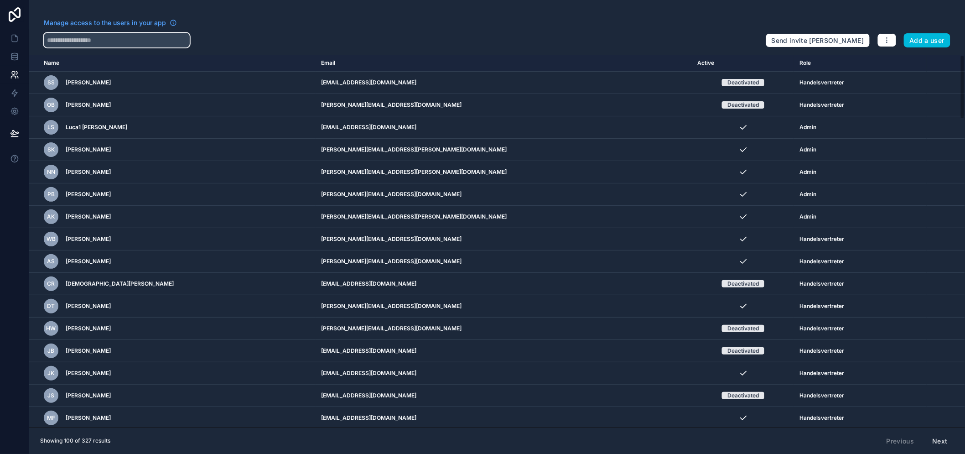
click at [165, 37] on input "text" at bounding box center [117, 40] width 146 height 15
click at [10, 43] on link at bounding box center [14, 38] width 29 height 18
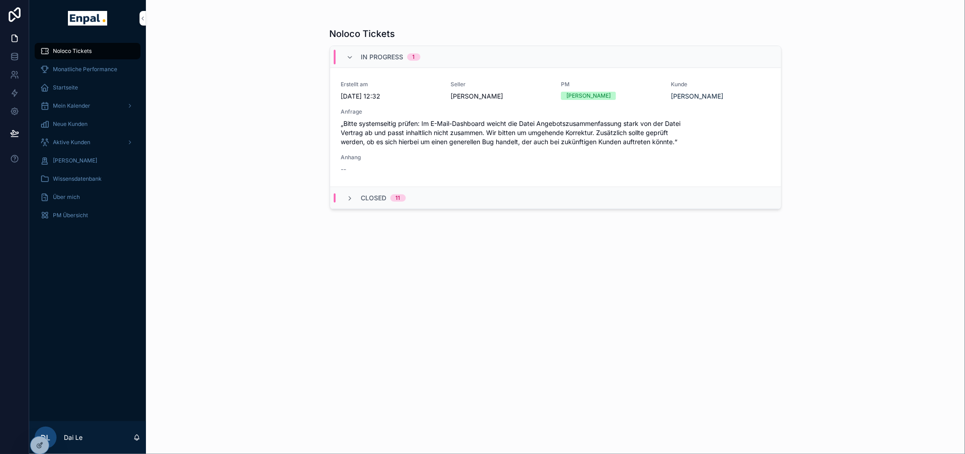
click at [90, 85] on div "Startseite" at bounding box center [87, 87] width 95 height 15
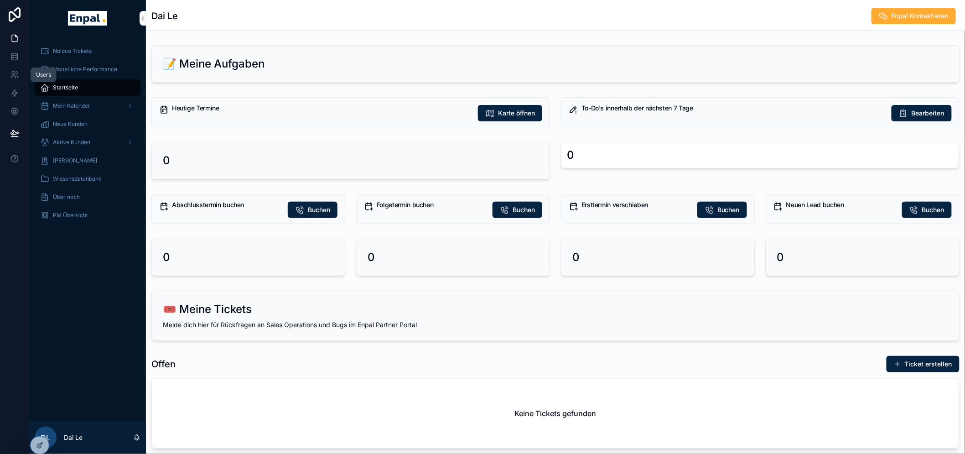
click at [10, 74] on icon at bounding box center [14, 74] width 9 height 9
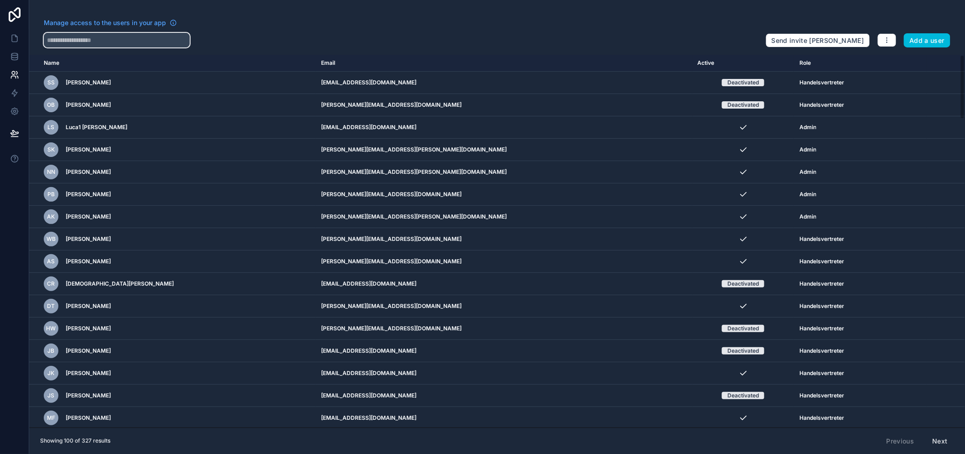
click at [127, 42] on input "text" at bounding box center [117, 40] width 146 height 15
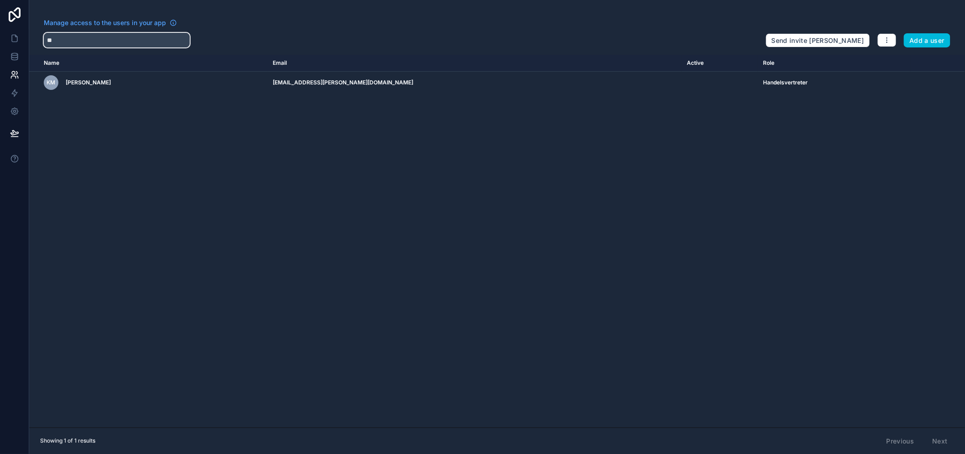
type input "*"
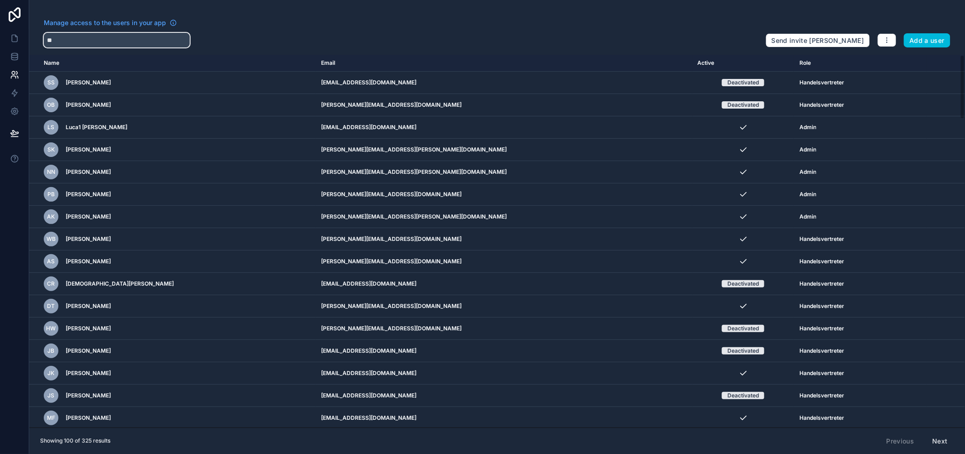
type input "*"
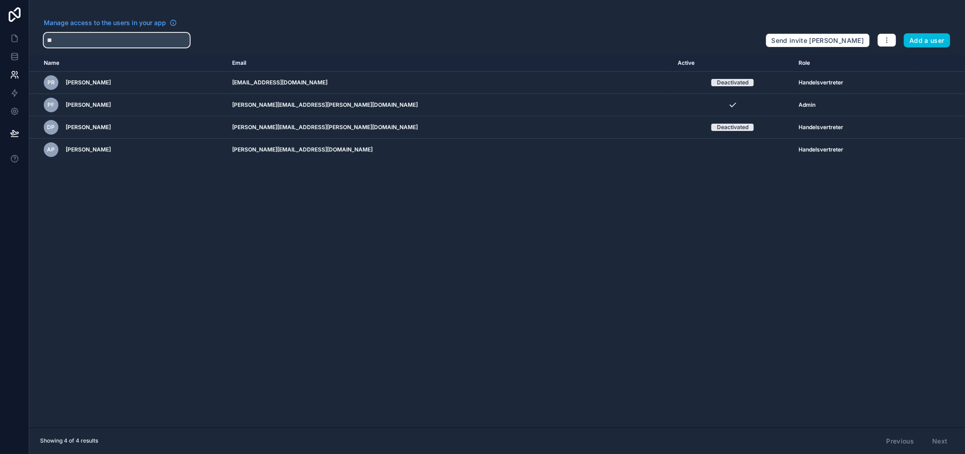
type input "*"
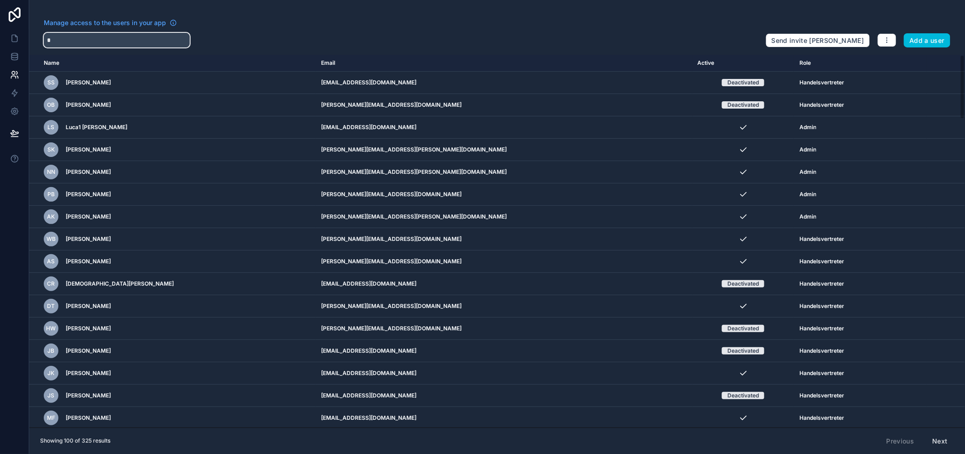
type input "**"
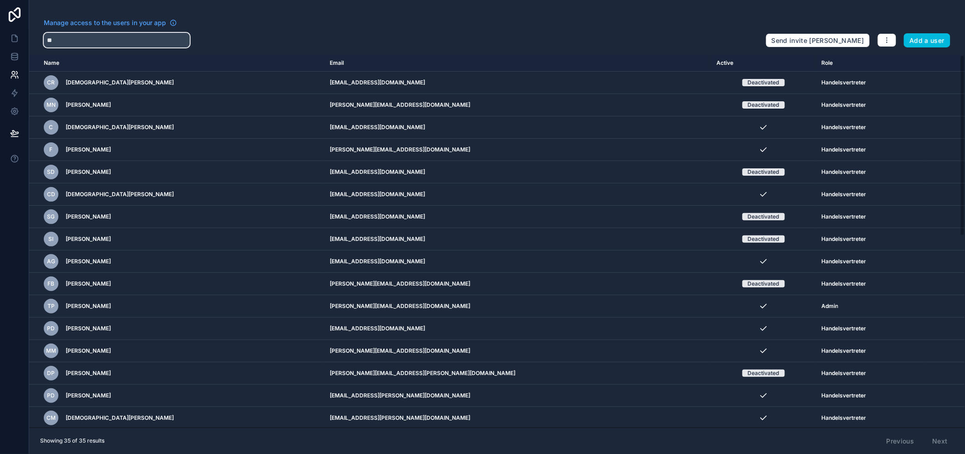
type input "*"
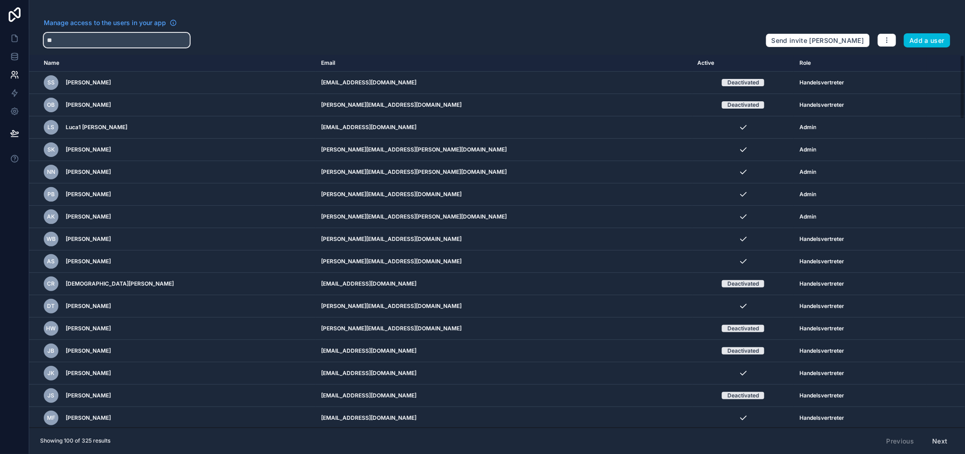
type input "*"
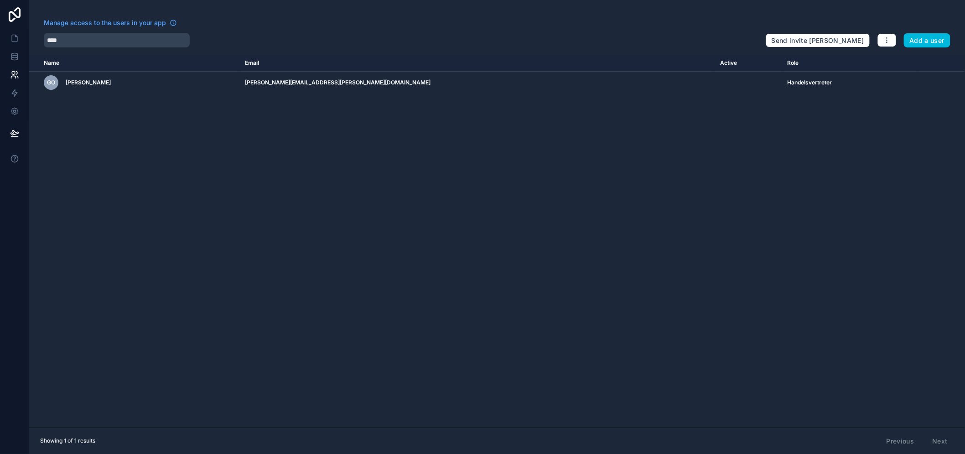
click at [617, 83] on td "[PERSON_NAME][EMAIL_ADDRESS][PERSON_NAME][DOMAIN_NAME]" at bounding box center [477, 83] width 475 height 22
click at [865, 41] on button "Send invite [PERSON_NAME]" at bounding box center [818, 40] width 104 height 15
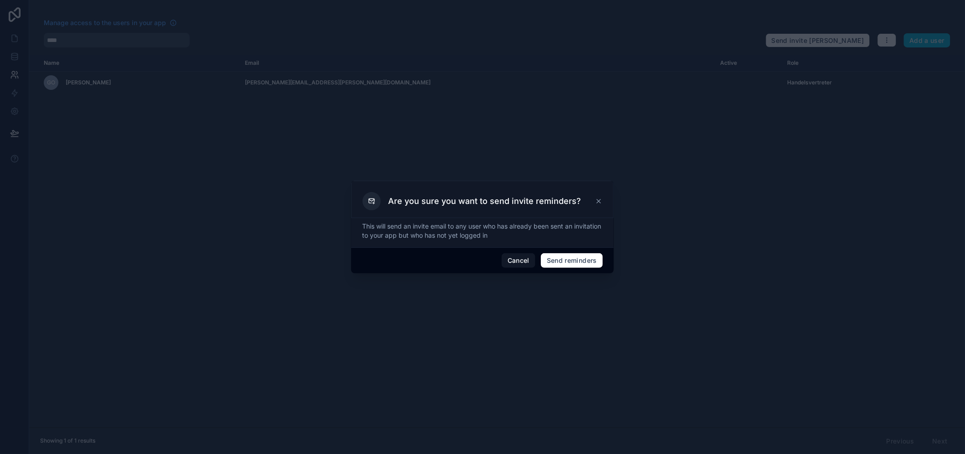
click at [596, 202] on icon at bounding box center [598, 200] width 7 height 7
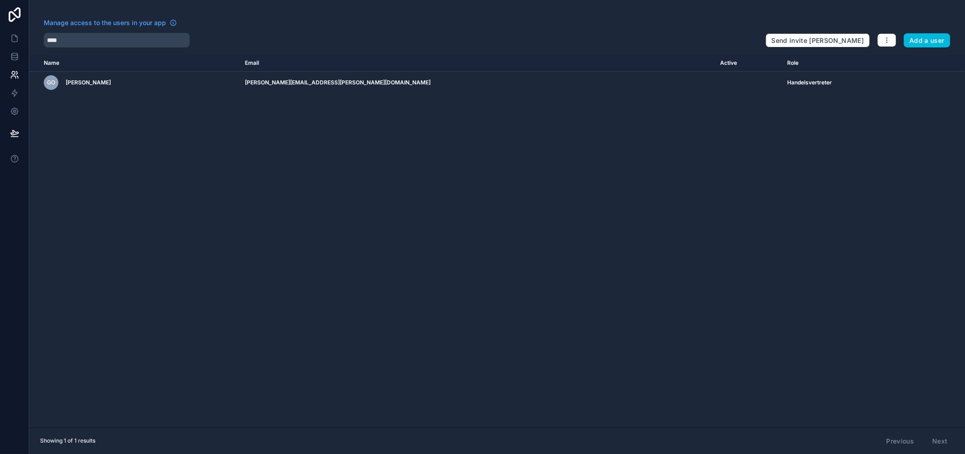
click at [0, 0] on icon "scrollable content" at bounding box center [0, 0] width 0 height 0
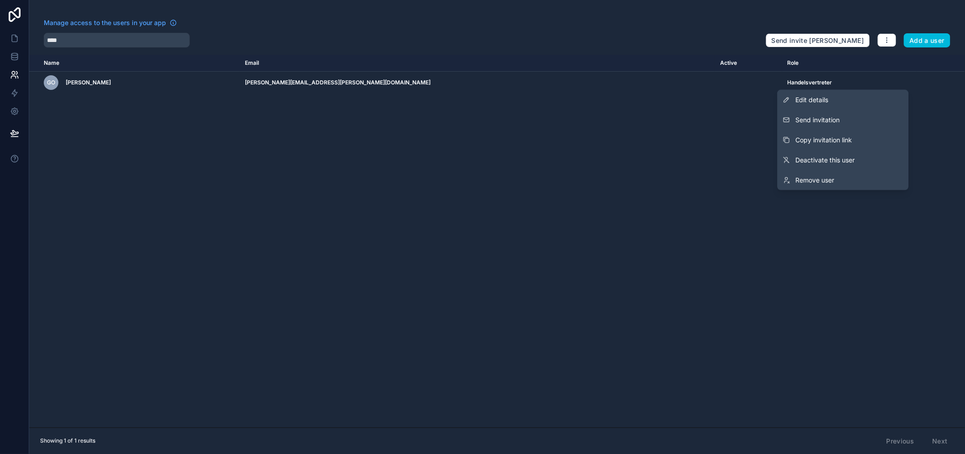
click at [871, 119] on button "Send invitation" at bounding box center [842, 120] width 131 height 20
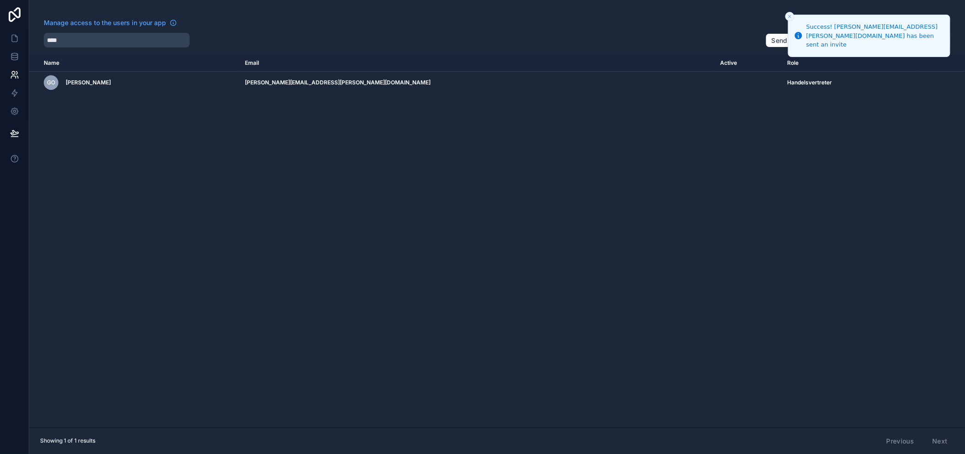
click at [800, 156] on div "Name Email Active Role [DOMAIN_NAME] GO [PERSON_NAME] [PERSON_NAME][EMAIL_ADDRE…" at bounding box center [497, 241] width 936 height 373
click at [121, 51] on div "Manage access to the users in your app **** Send invite reminders Add a user Na…" at bounding box center [497, 227] width 936 height 454
click at [123, 47] on input "****" at bounding box center [117, 40] width 146 height 15
click at [123, 44] on input "****" at bounding box center [117, 40] width 146 height 15
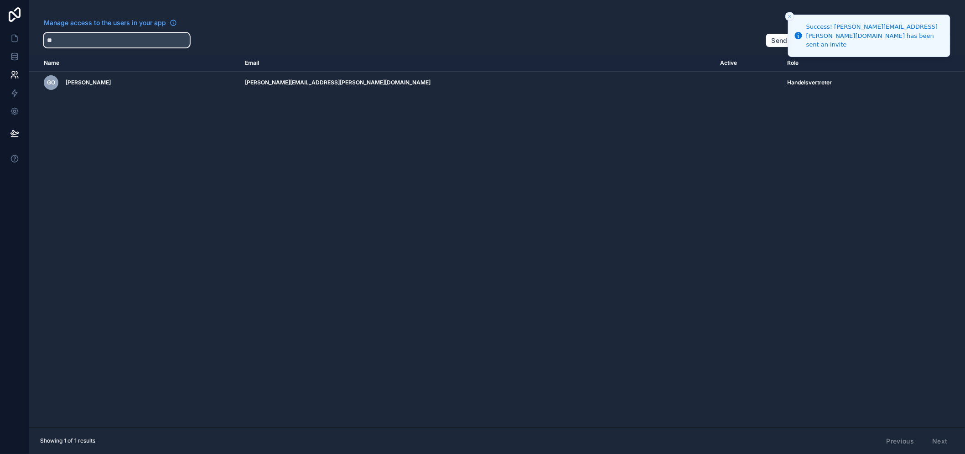
type input "*"
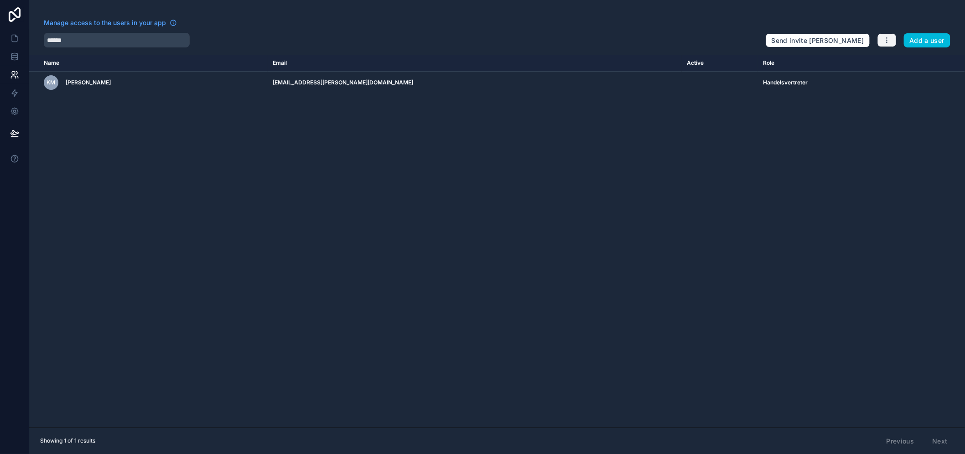
click at [891, 40] on icon "button" at bounding box center [886, 39] width 7 height 7
click at [861, 39] on button "Send invite [PERSON_NAME]" at bounding box center [818, 40] width 104 height 15
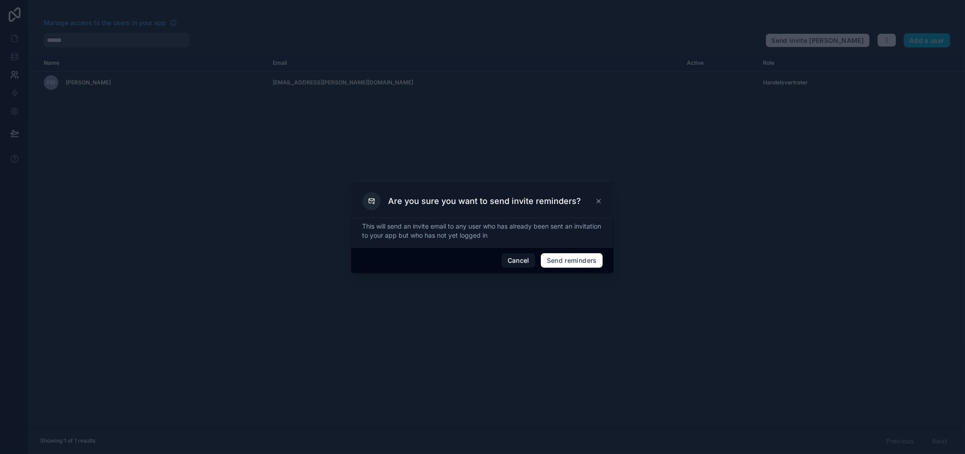
click at [799, 154] on div at bounding box center [482, 227] width 965 height 454
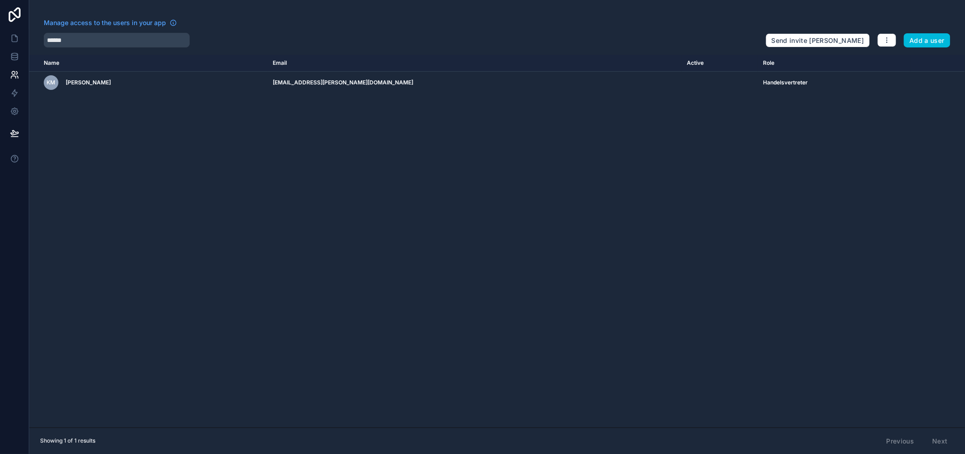
click at [0, 0] on icon "scrollable content" at bounding box center [0, 0] width 0 height 0
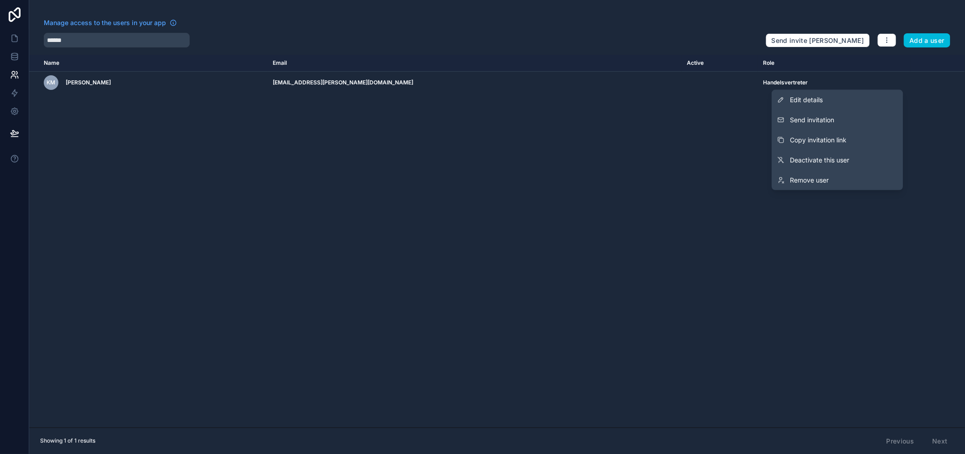
click at [834, 120] on span "Send invitation" at bounding box center [812, 119] width 44 height 9
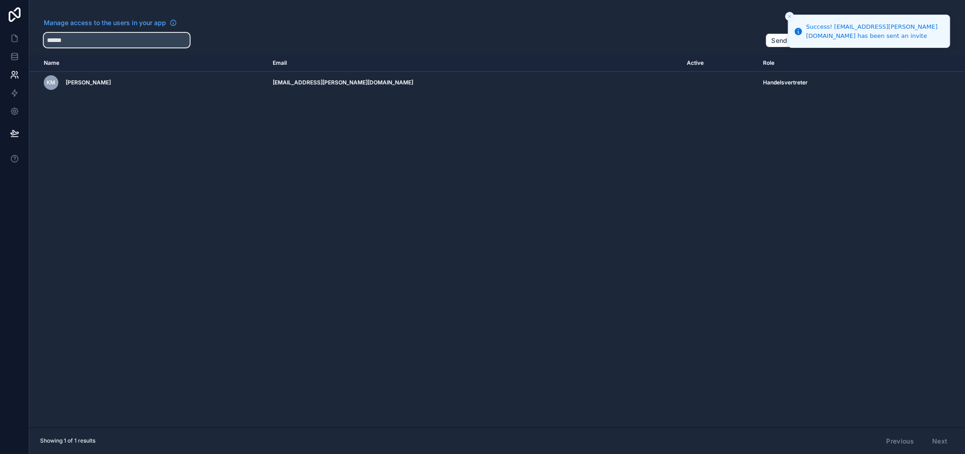
click at [117, 36] on input "******" at bounding box center [117, 40] width 146 height 15
click at [910, 78] on td "scrollable content" at bounding box center [937, 83] width 55 height 22
click at [0, 0] on icon "scrollable content" at bounding box center [0, 0] width 0 height 0
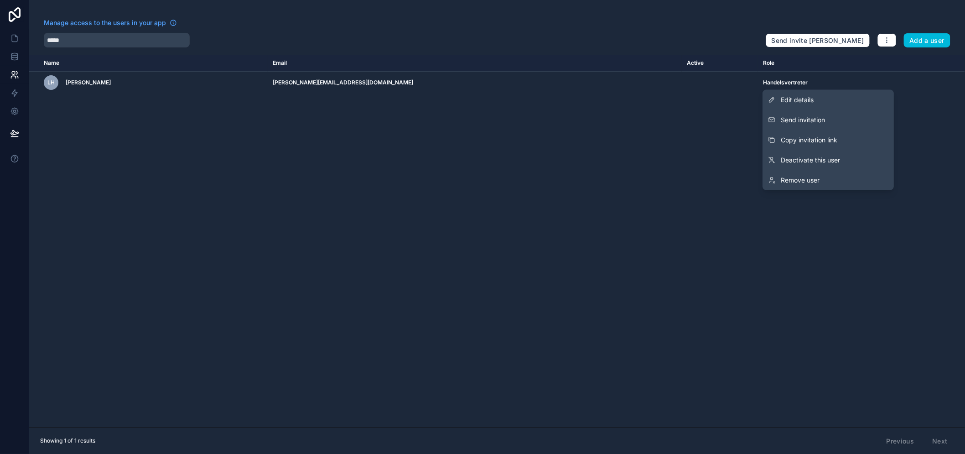
click at [855, 120] on button "Send invitation" at bounding box center [827, 120] width 131 height 20
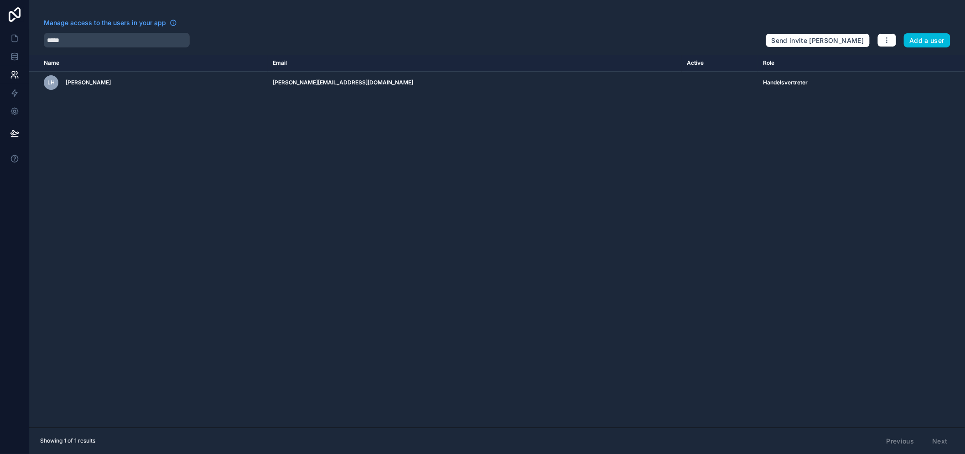
click at [734, 152] on div "Name Email Active Role [DOMAIN_NAME] LH [PERSON_NAME] [PERSON_NAME][EMAIL_ADDRE…" at bounding box center [497, 241] width 936 height 373
click at [0, 0] on icon "scrollable content" at bounding box center [0, 0] width 0 height 0
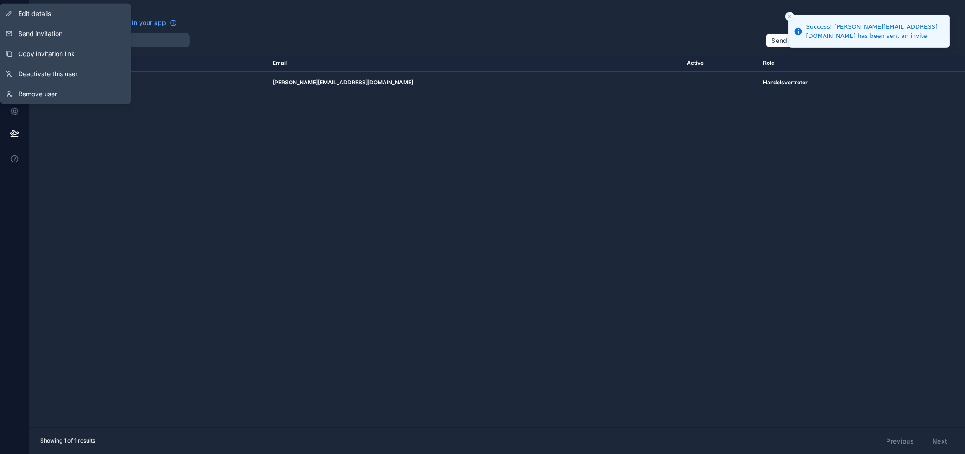
click at [0, 0] on icon "scrollable content" at bounding box center [0, 0] width 0 height 0
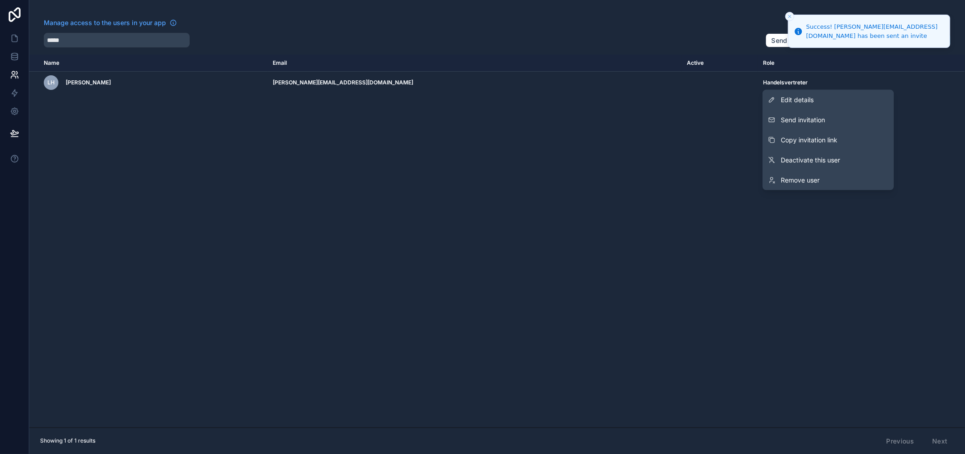
click at [837, 102] on link "Edit details" at bounding box center [827, 100] width 131 height 20
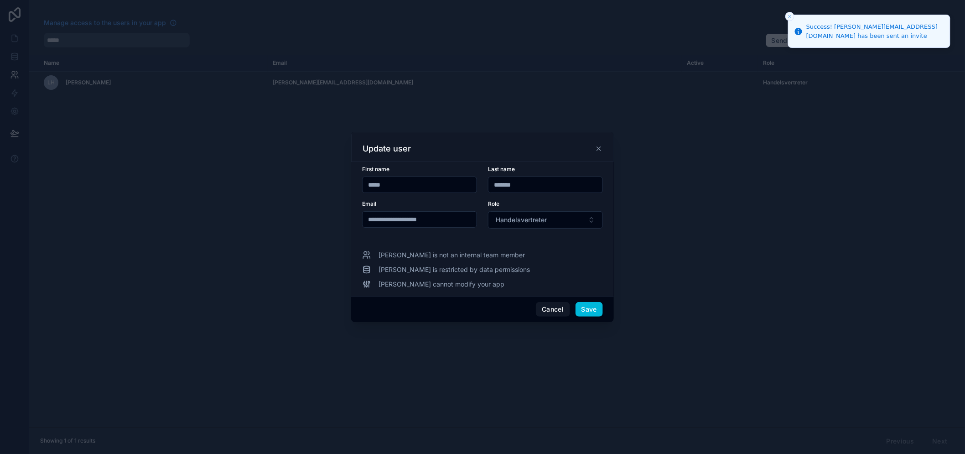
drag, startPoint x: 544, startPoint y: 233, endPoint x: 547, endPoint y: 221, distance: 12.6
click at [544, 233] on form "**********" at bounding box center [482, 203] width 241 height 74
click at [548, 219] on button "Handelsvertreter" at bounding box center [545, 219] width 115 height 17
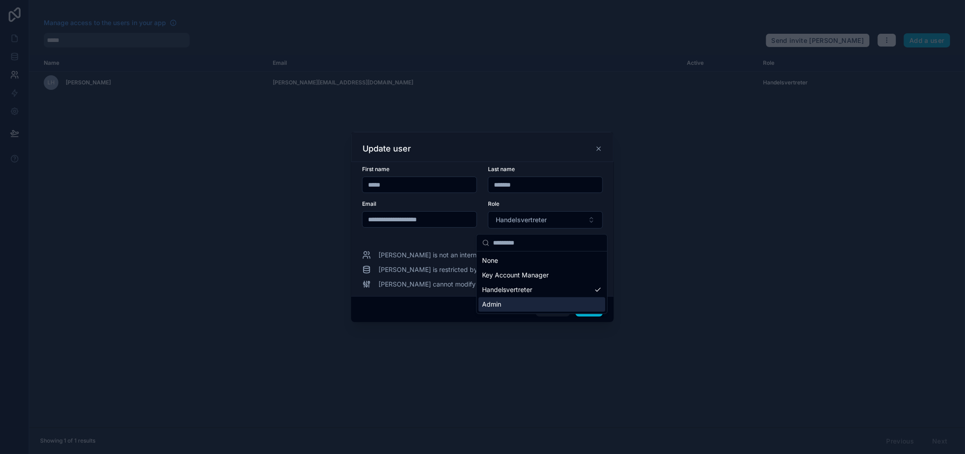
click at [523, 299] on div "Admin" at bounding box center [541, 304] width 127 height 15
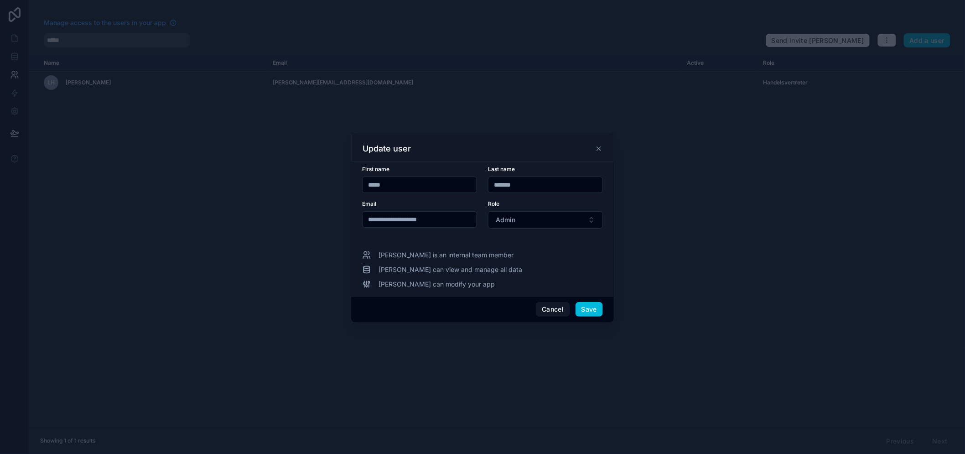
click at [591, 313] on button "Save" at bounding box center [588, 309] width 27 height 15
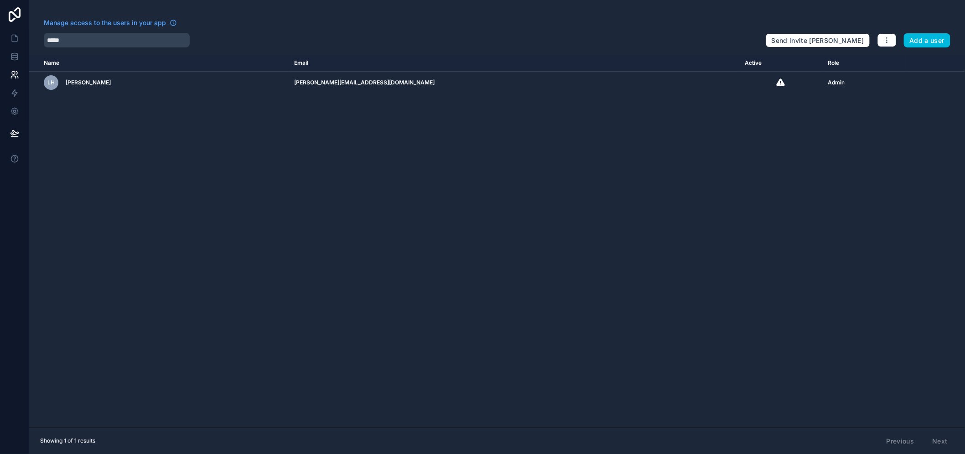
click at [663, 290] on div "Name Email Active Role [DOMAIN_NAME] LH [PERSON_NAME] [PERSON_NAME][EMAIL_ADDRE…" at bounding box center [497, 241] width 936 height 373
click at [692, 207] on div "Name Email Active Role [DOMAIN_NAME] LH [PERSON_NAME] [PERSON_NAME][EMAIL_ADDRE…" at bounding box center [497, 241] width 936 height 373
click at [740, 65] on button "Send Invite" at bounding box center [747, 58] width 36 height 13
click at [764, 128] on div "Name Email Active Role [DOMAIN_NAME] LH [PERSON_NAME] [PERSON_NAME][EMAIL_ADDRE…" at bounding box center [497, 241] width 936 height 373
click at [98, 40] on input "*****" at bounding box center [117, 40] width 146 height 15
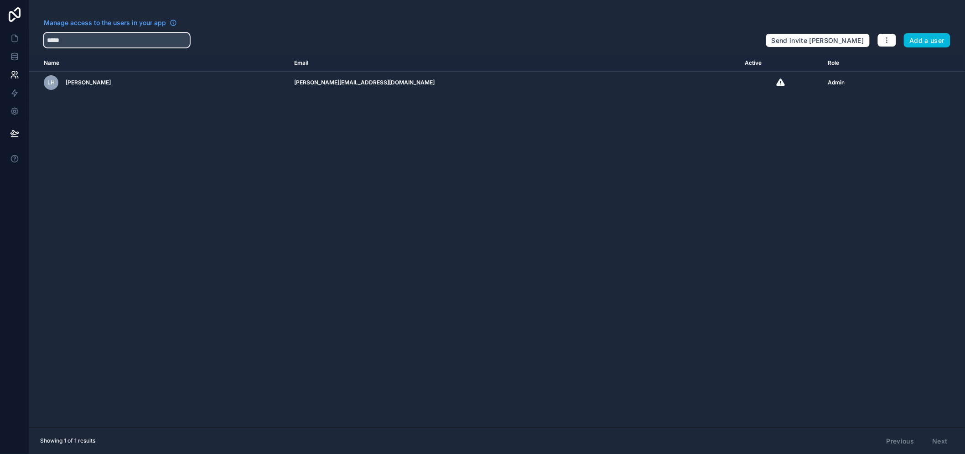
click at [98, 40] on input "*****" at bounding box center [117, 40] width 146 height 15
click at [0, 0] on icon "scrollable content" at bounding box center [0, 0] width 0 height 0
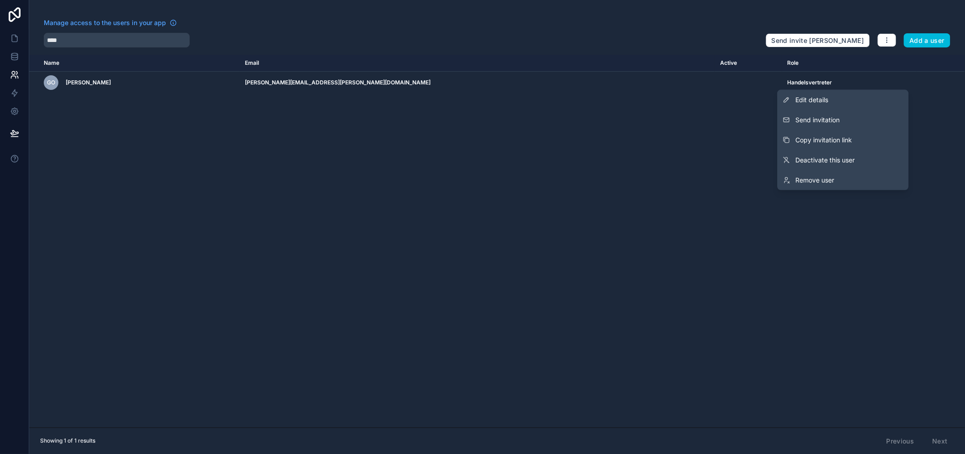
click at [837, 99] on link "Edit details" at bounding box center [842, 100] width 131 height 20
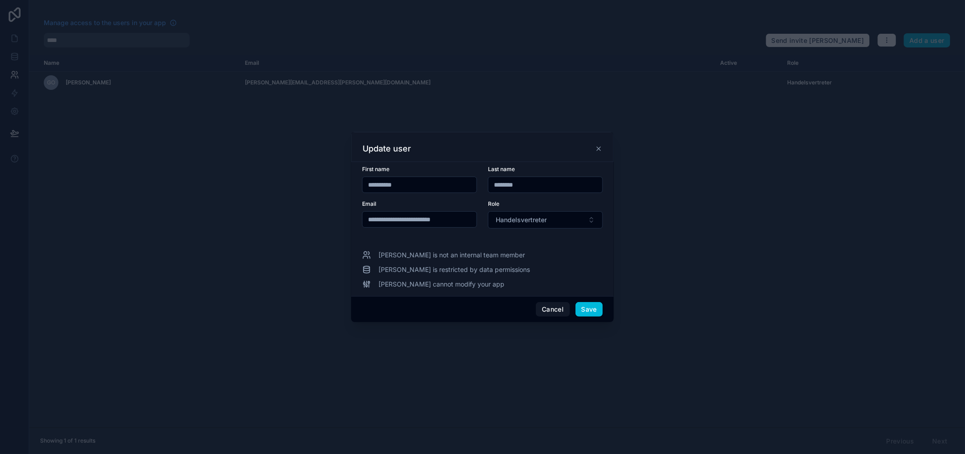
click at [546, 217] on button "Handelsvertreter" at bounding box center [545, 219] width 115 height 17
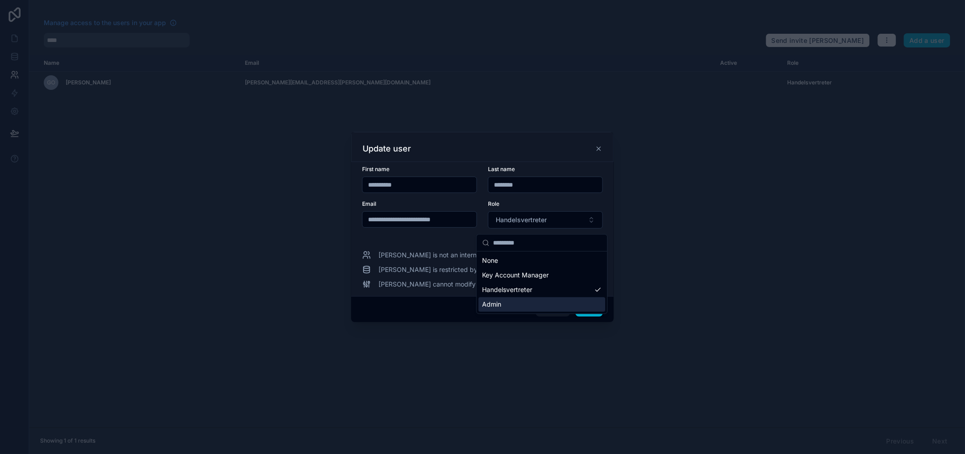
click at [512, 300] on div "Admin" at bounding box center [541, 304] width 127 height 15
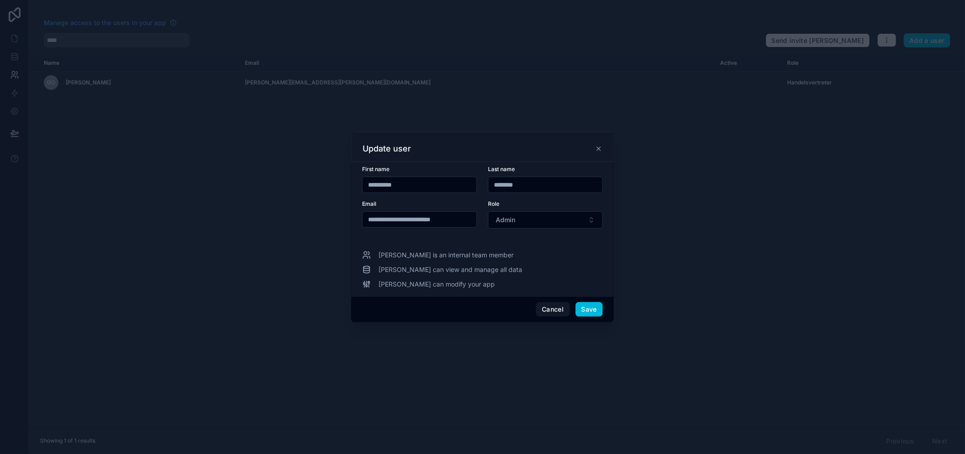
click at [580, 311] on button "Save" at bounding box center [588, 309] width 27 height 15
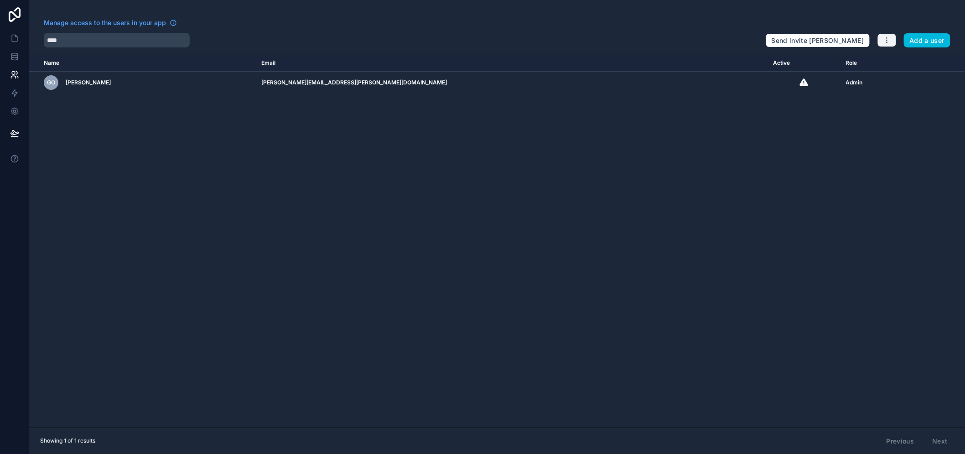
click at [891, 41] on icon "button" at bounding box center [886, 39] width 7 height 7
click at [846, 175] on div "Name Email Active Role [DOMAIN_NAME] GO [PERSON_NAME] [PERSON_NAME][EMAIL_ADDRE…" at bounding box center [497, 241] width 936 height 373
click at [0, 0] on icon "scrollable content" at bounding box center [0, 0] width 0 height 0
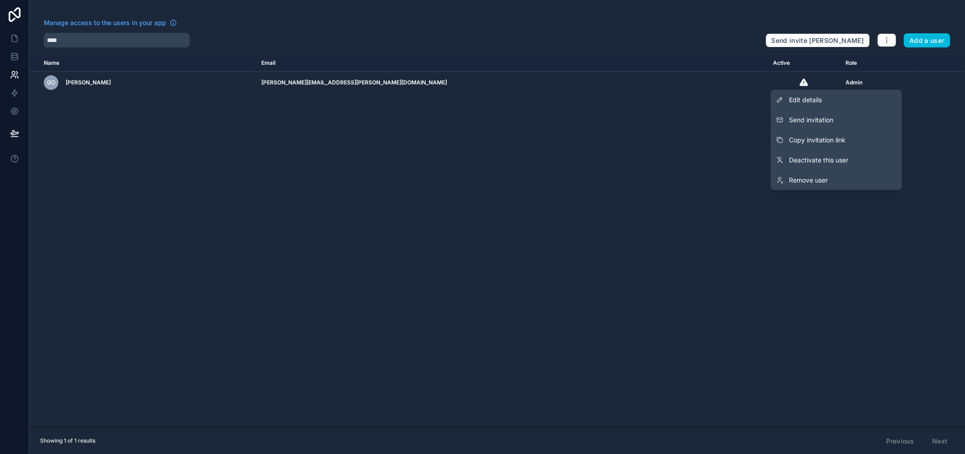
click at [856, 139] on button "Copy invitation link" at bounding box center [836, 140] width 131 height 20
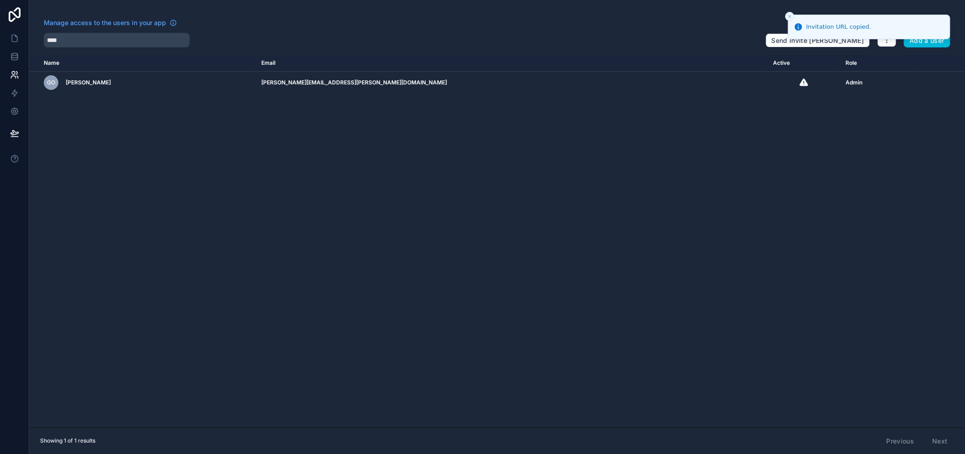
click at [809, 202] on div "Name Email Active Role [DOMAIN_NAME] GO [PERSON_NAME] [PERSON_NAME][EMAIL_ADDRE…" at bounding box center [497, 241] width 936 height 373
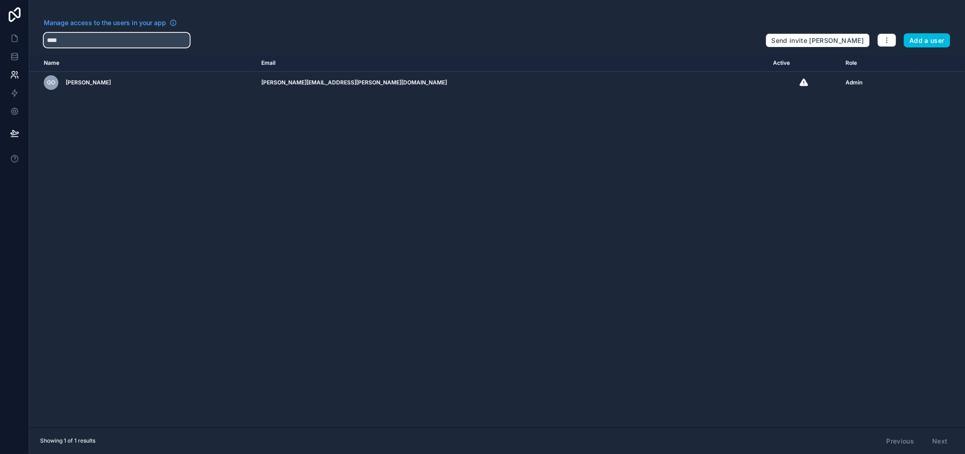
click at [122, 41] on input "****" at bounding box center [117, 40] width 146 height 15
type input "******"
click at [0, 0] on icon "scrollable content" at bounding box center [0, 0] width 0 height 0
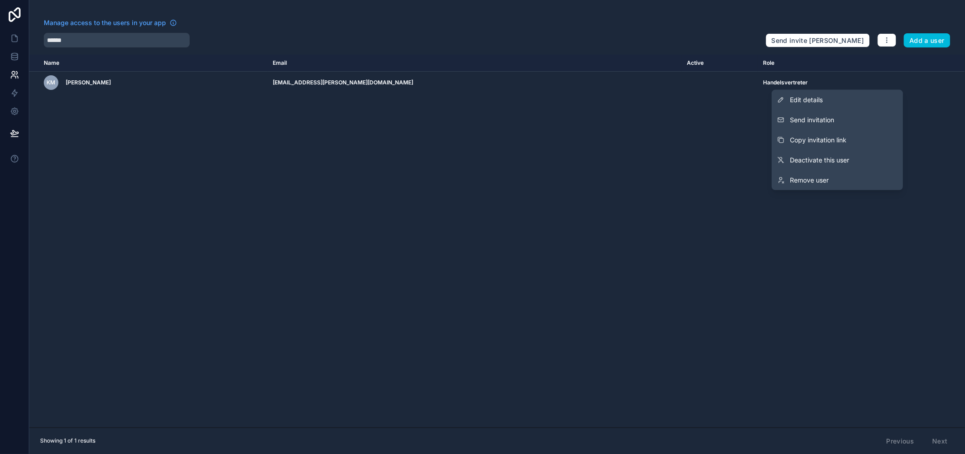
click at [858, 101] on link "Edit details" at bounding box center [837, 100] width 131 height 20
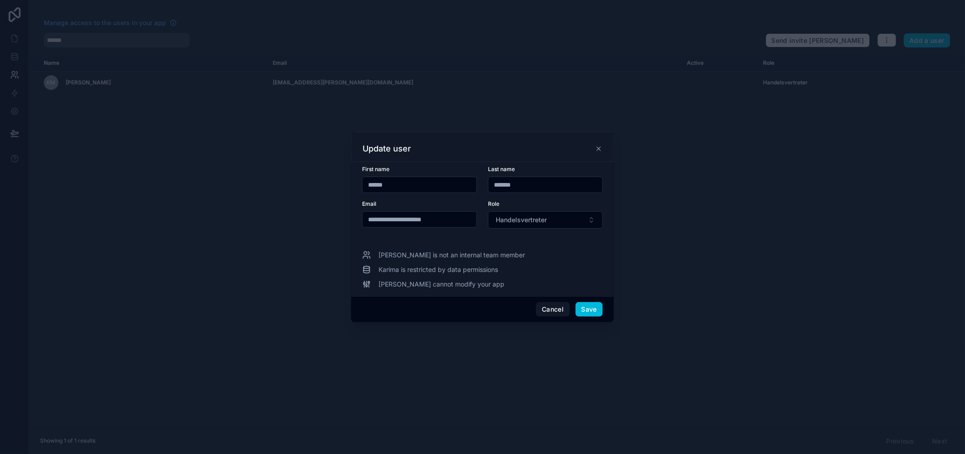
drag, startPoint x: 548, startPoint y: 223, endPoint x: 548, endPoint y: 217, distance: 6.8
click at [549, 223] on button "Handelsvertreter" at bounding box center [545, 219] width 115 height 17
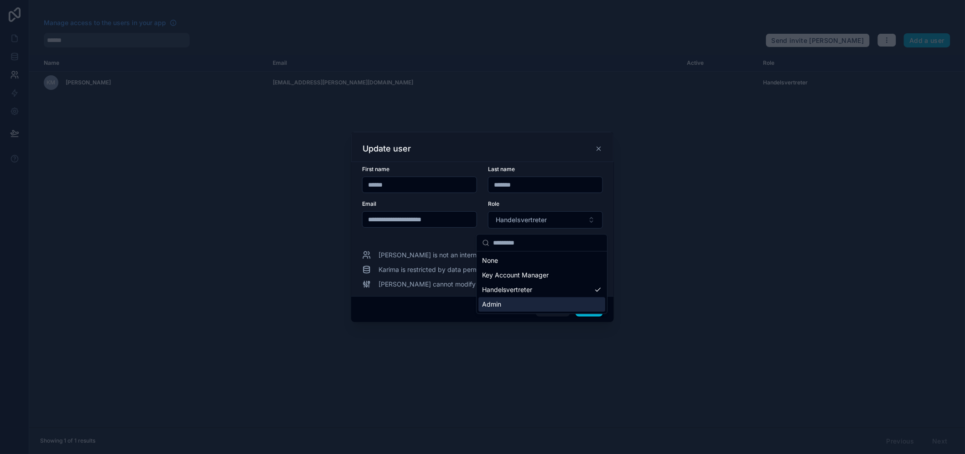
click at [520, 301] on div "Admin" at bounding box center [541, 304] width 127 height 15
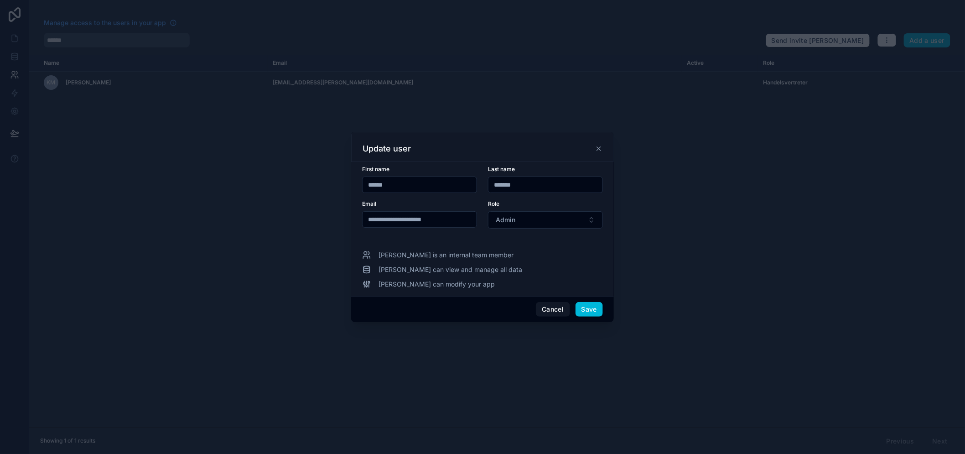
click at [586, 314] on button "Save" at bounding box center [588, 309] width 27 height 15
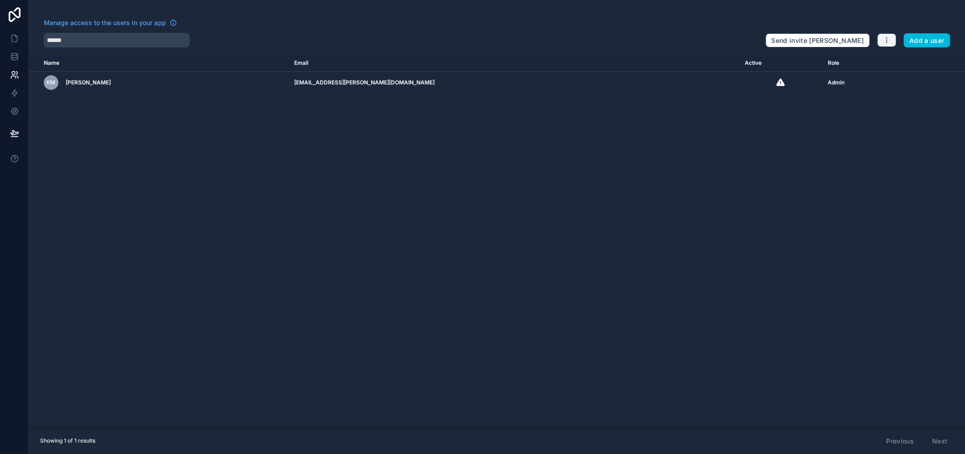
click at [891, 39] on icon "button" at bounding box center [886, 39] width 7 height 7
click at [861, 172] on div "Name Email Active Role [DOMAIN_NAME] KM [PERSON_NAME] [PERSON_NAME][EMAIL_ADDRE…" at bounding box center [497, 241] width 936 height 373
click at [0, 0] on icon "scrollable content" at bounding box center [0, 0] width 0 height 0
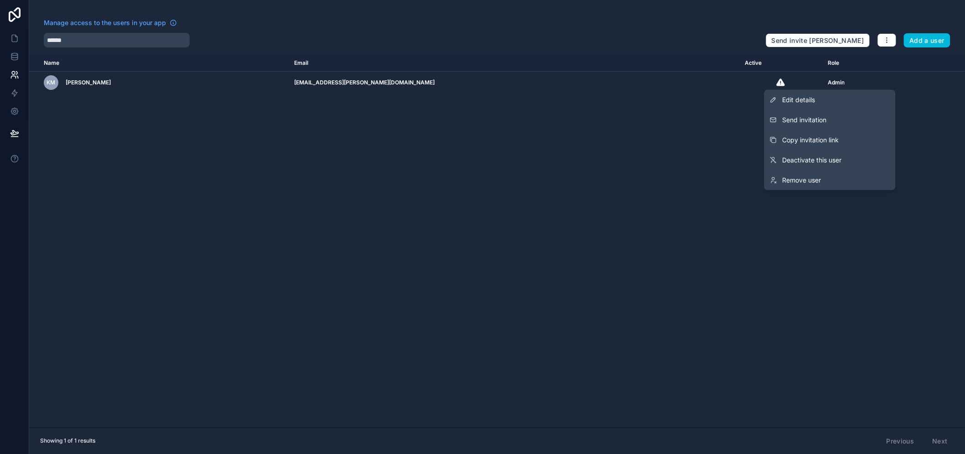
click at [871, 139] on button "Copy invitation link" at bounding box center [829, 140] width 131 height 20
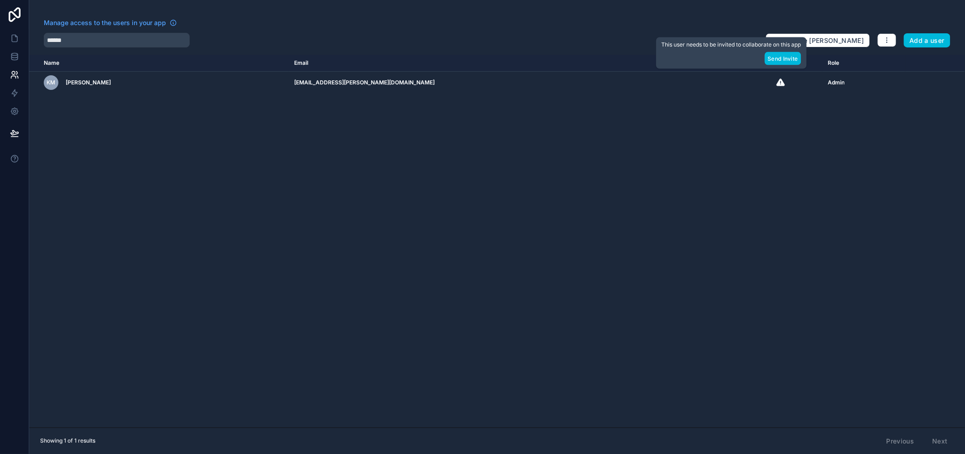
click at [767, 161] on div "Name Email Active Role [DOMAIN_NAME] KM [PERSON_NAME] [PERSON_NAME][EMAIL_ADDRE…" at bounding box center [497, 241] width 936 height 373
click at [773, 197] on div "Name Email Active Role [DOMAIN_NAME] KM [PERSON_NAME] [PERSON_NAME][EMAIL_ADDRE…" at bounding box center [497, 241] width 936 height 373
drag, startPoint x: 525, startPoint y: 182, endPoint x: 420, endPoint y: 87, distance: 141.7
click at [525, 181] on div "Name Email Active Role [DOMAIN_NAME] KM [PERSON_NAME] [PERSON_NAME][EMAIL_ADDRE…" at bounding box center [497, 241] width 936 height 373
drag, startPoint x: 12, startPoint y: 19, endPoint x: 16, endPoint y: 23, distance: 5.2
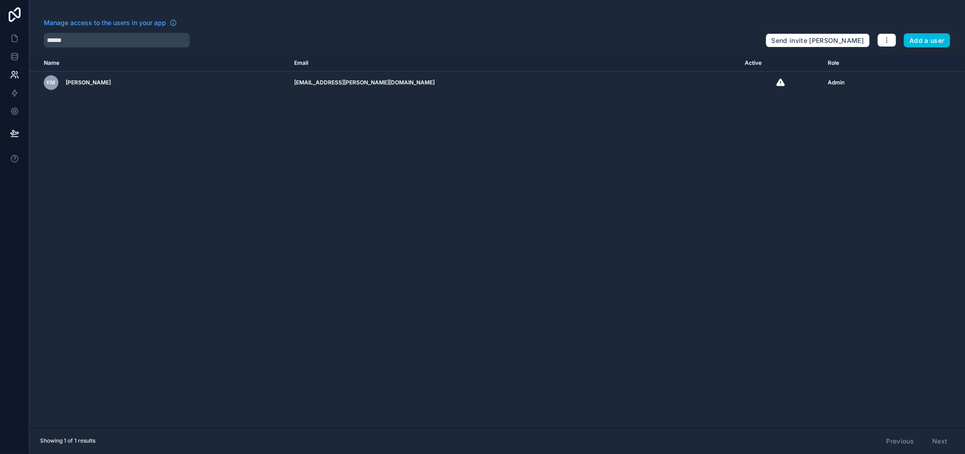
click at [12, 19] on icon at bounding box center [14, 14] width 18 height 15
